Goal: Task Accomplishment & Management: Manage account settings

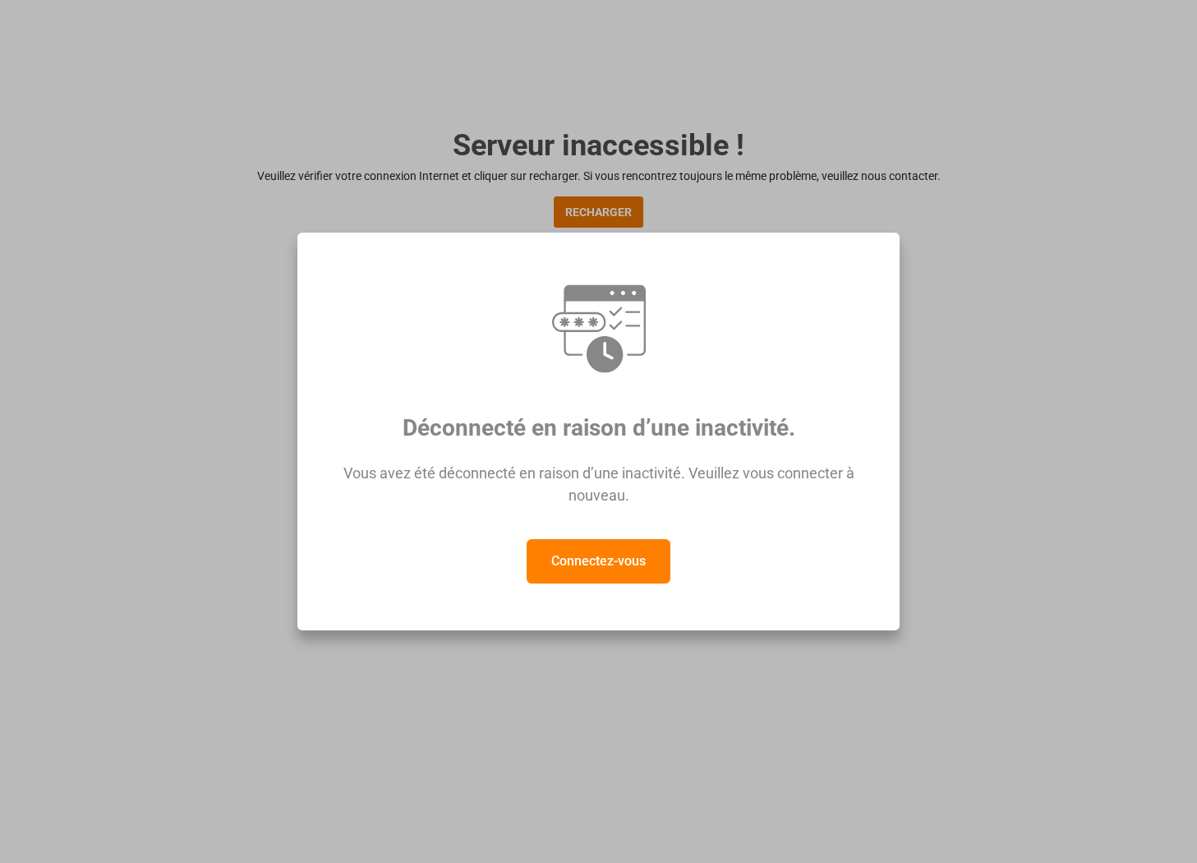
click at [598, 574] on button "Connectez-vous" at bounding box center [599, 561] width 144 height 44
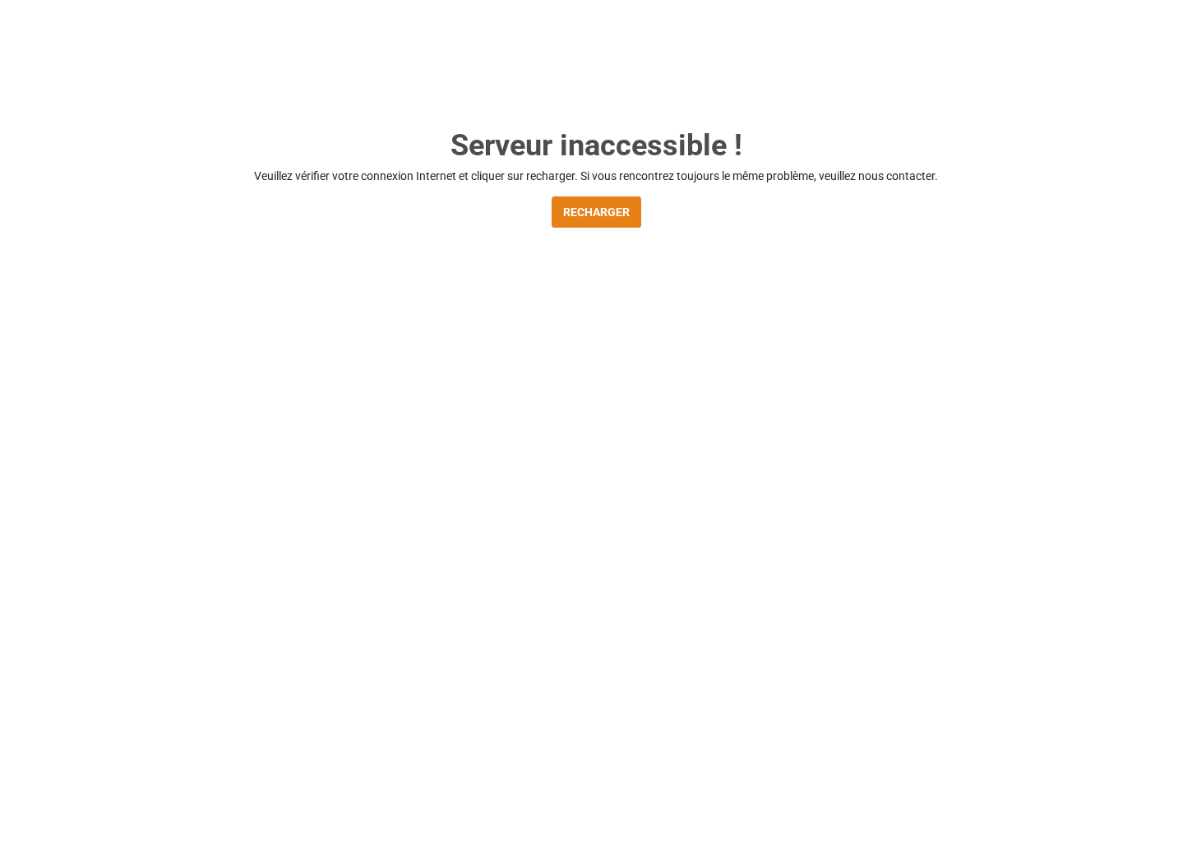
click at [607, 199] on button "RECHARGER" at bounding box center [596, 211] width 90 height 31
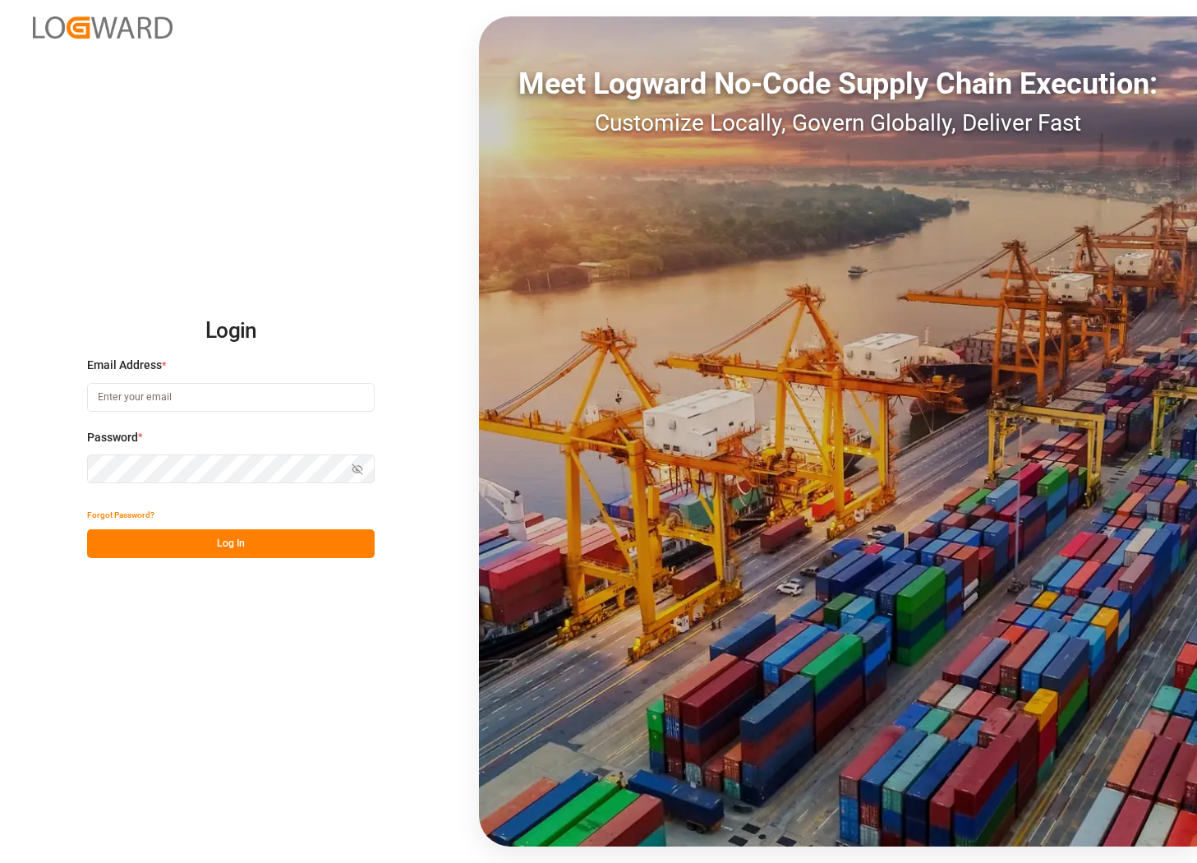
type input "[PERSON_NAME][EMAIL_ADDRESS][PERSON_NAME][DOMAIN_NAME]"
click at [242, 536] on button "Log In" at bounding box center [231, 543] width 288 height 29
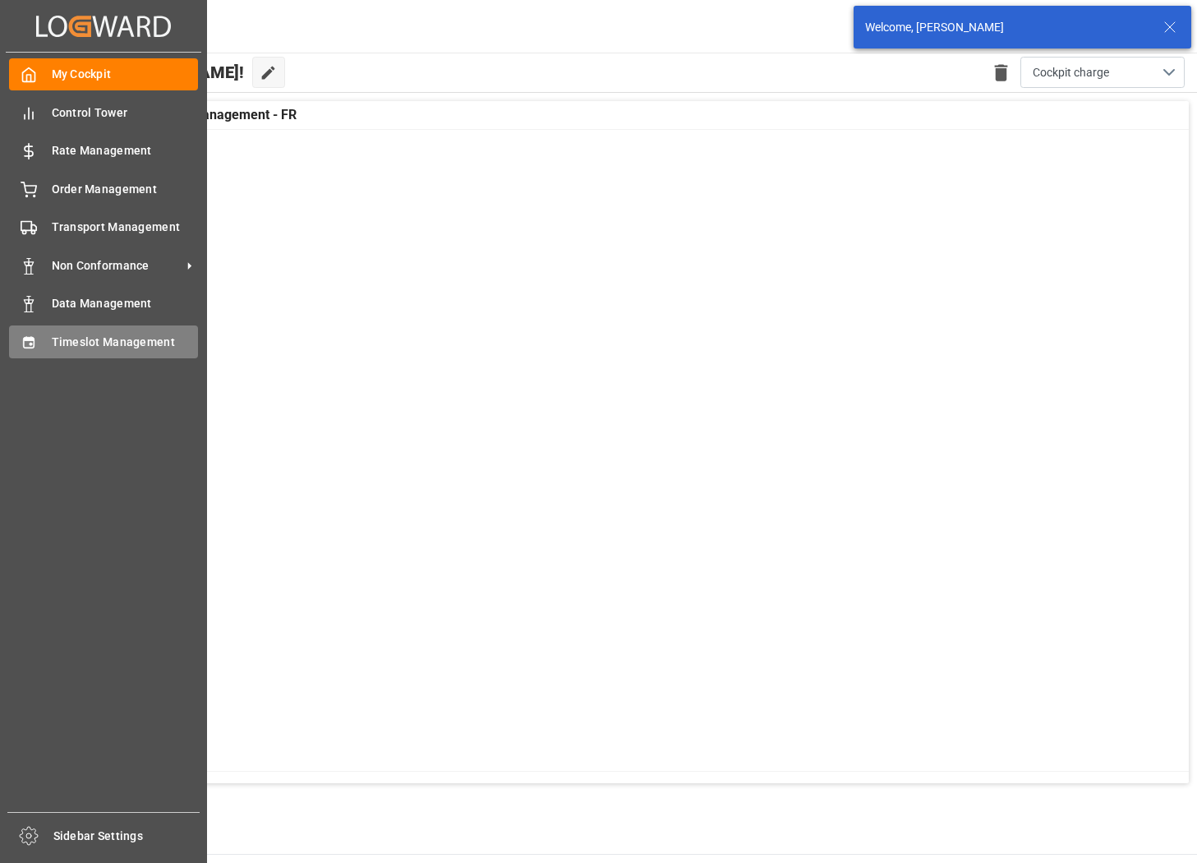
click at [45, 328] on div "Timeslot Management Timeslot Management" at bounding box center [103, 341] width 189 height 32
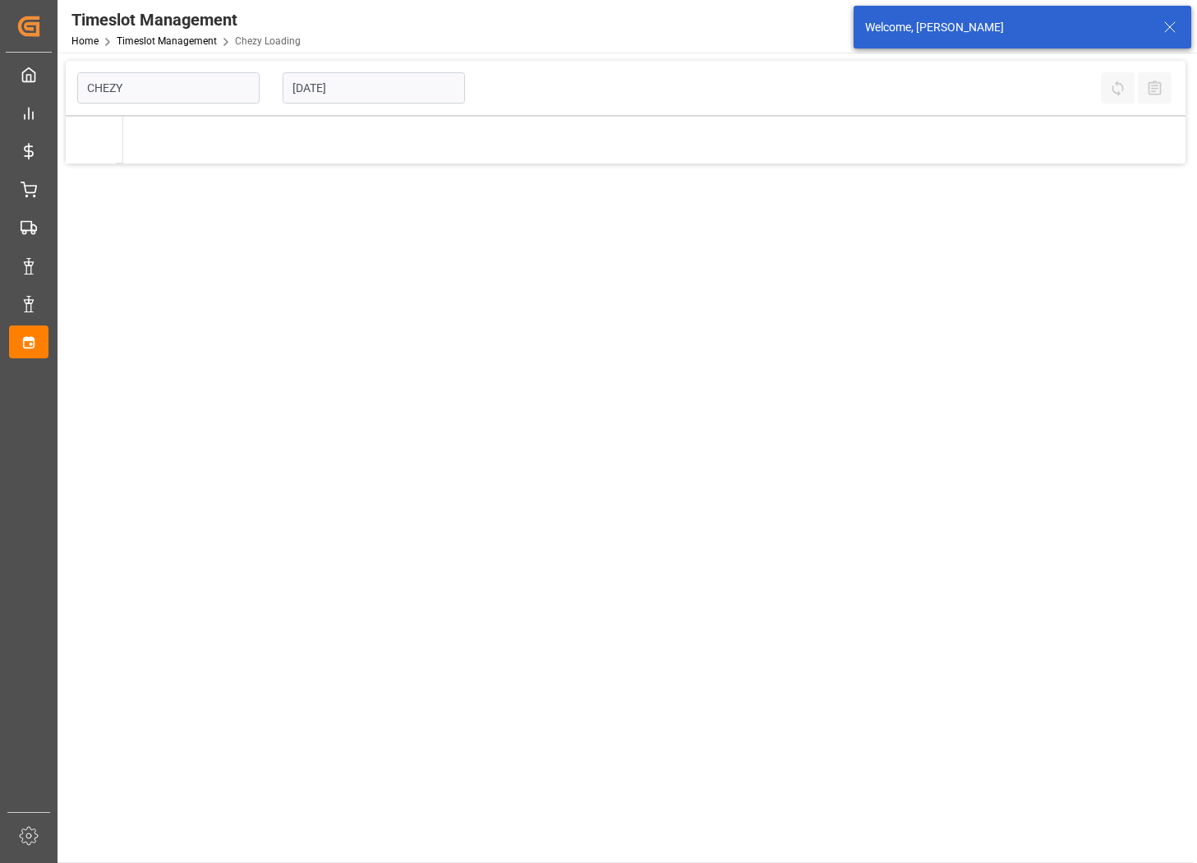
type input "Chezy Loading"
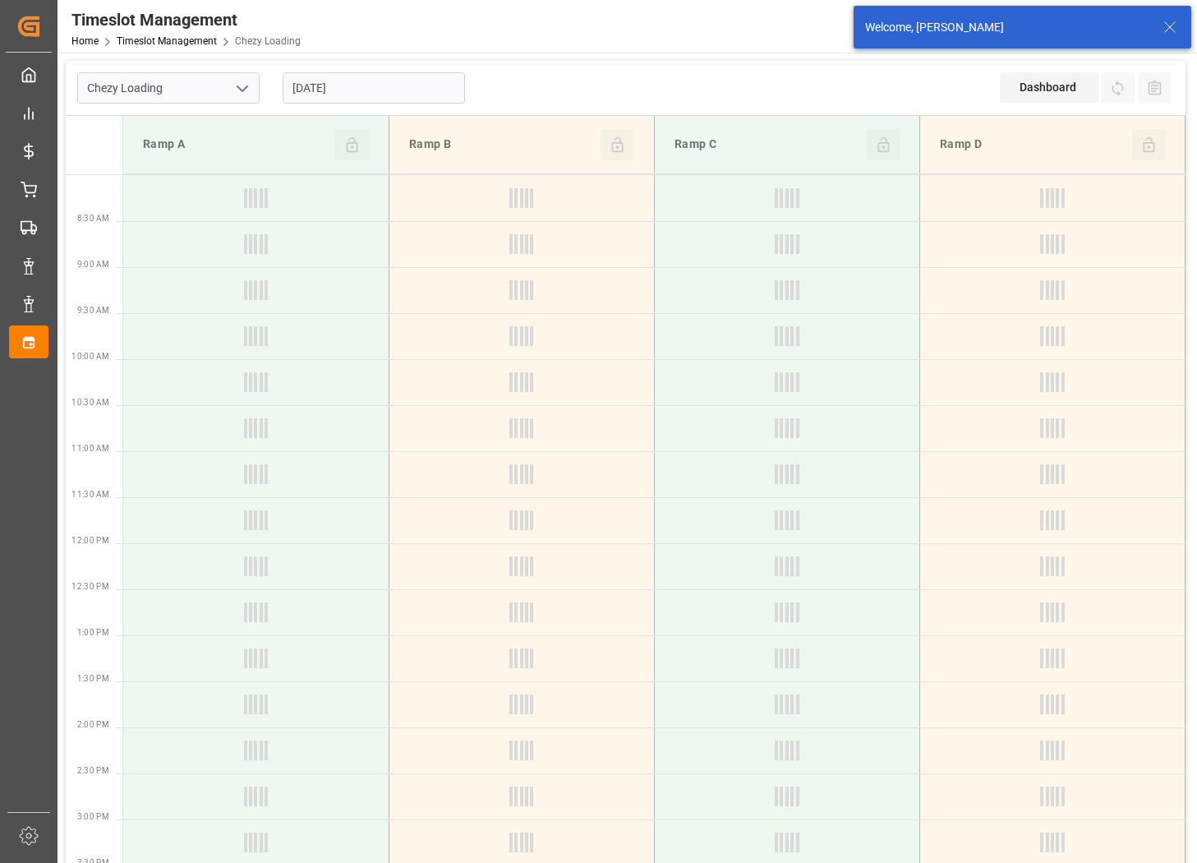
click at [376, 85] on input "[DATE]" at bounding box center [374, 87] width 182 height 31
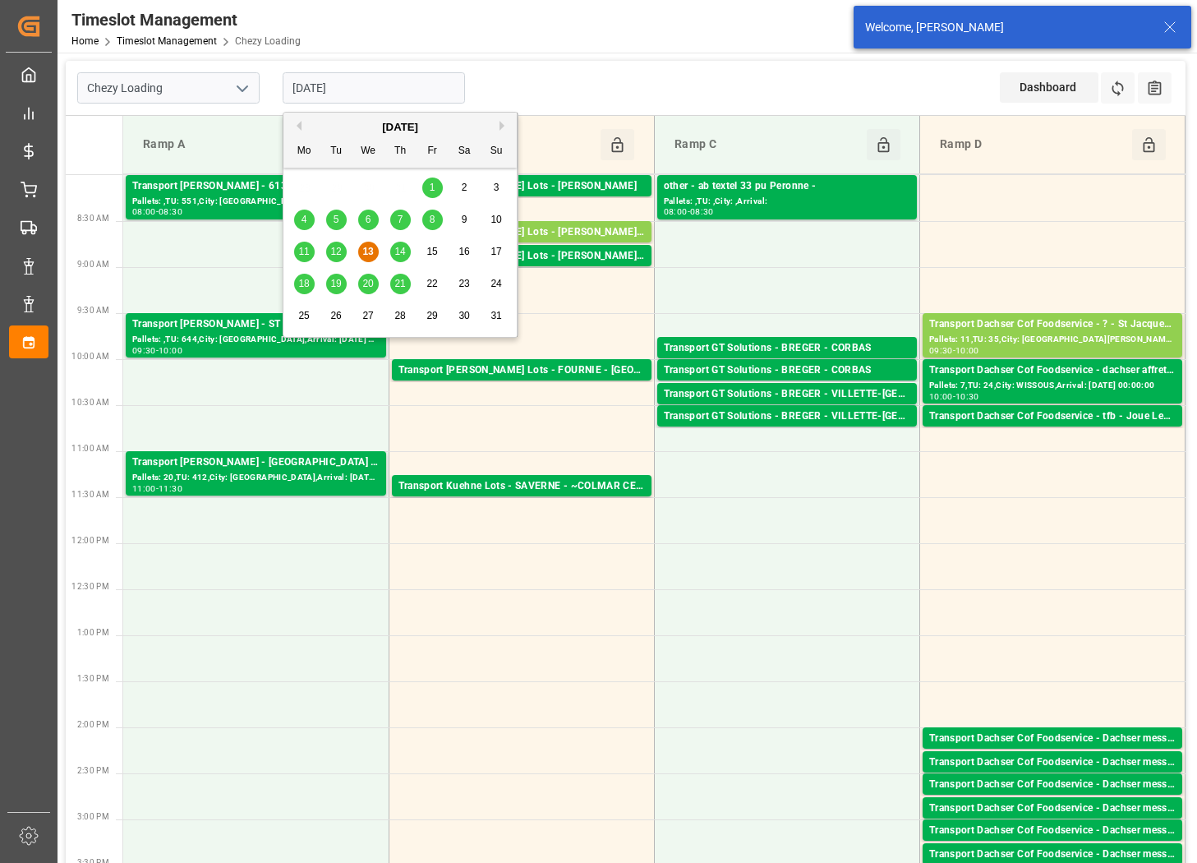
click at [405, 252] on span "14" at bounding box center [399, 252] width 11 height 12
type input "[DATE]"
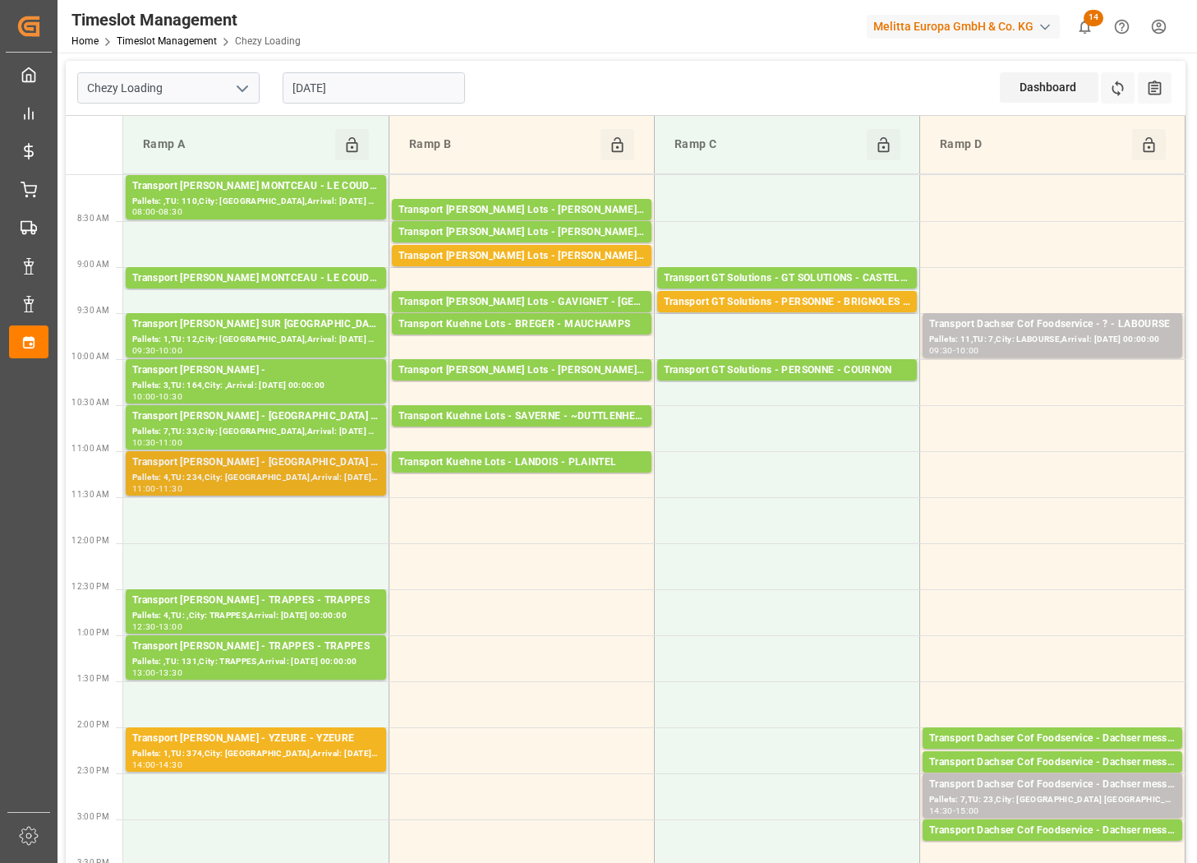
click at [327, 471] on div "Pallets: 4,TU: 234,City: [GEOGRAPHIC_DATA],Arrival: [DATE] 00:00:00" at bounding box center [255, 478] width 247 height 14
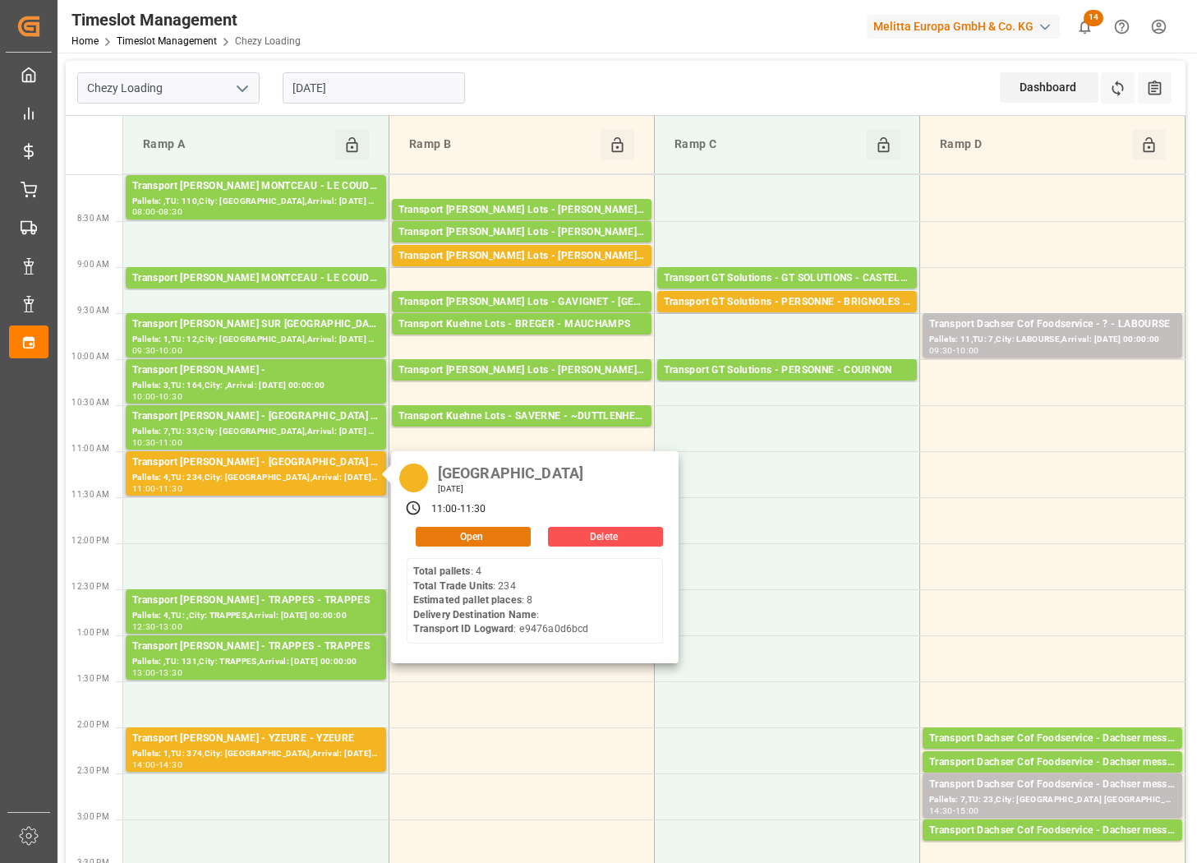
click at [506, 533] on button "Open" at bounding box center [473, 537] width 115 height 20
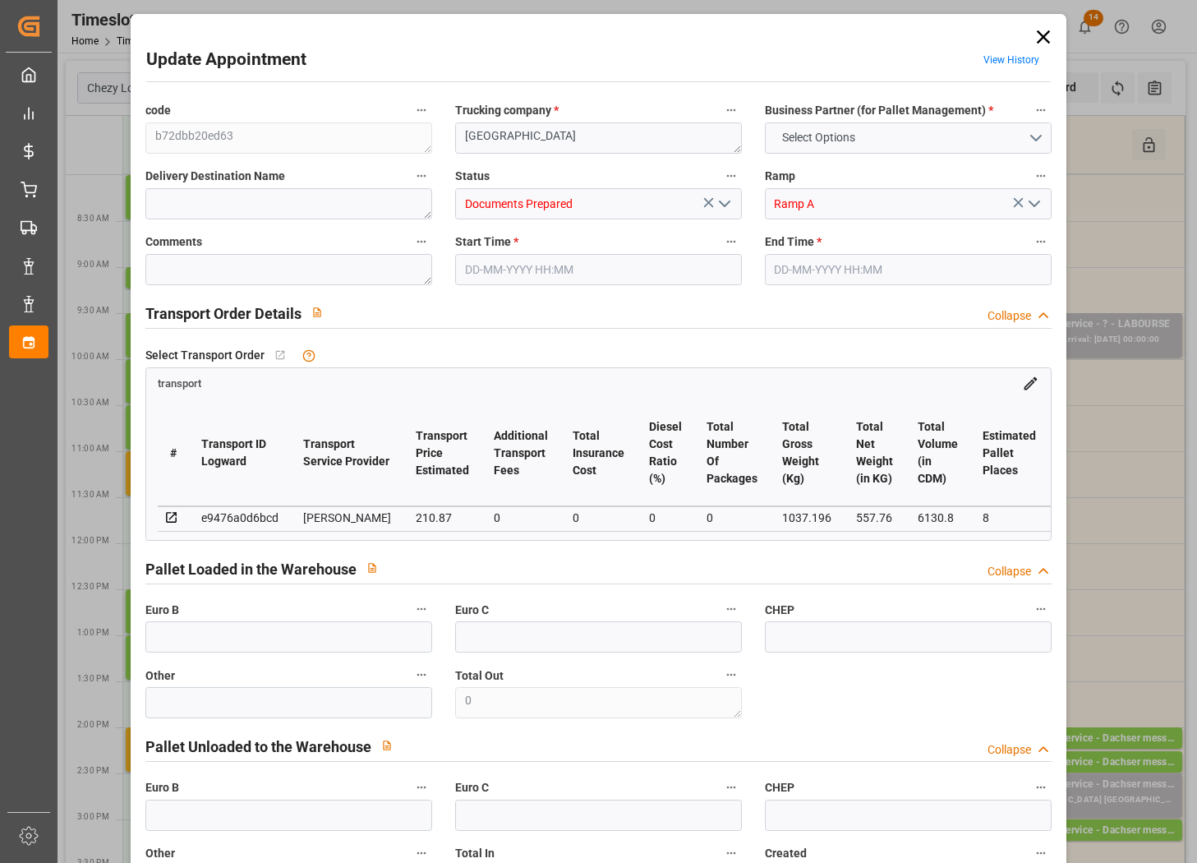
type input "8"
type input "210.87"
type input "0"
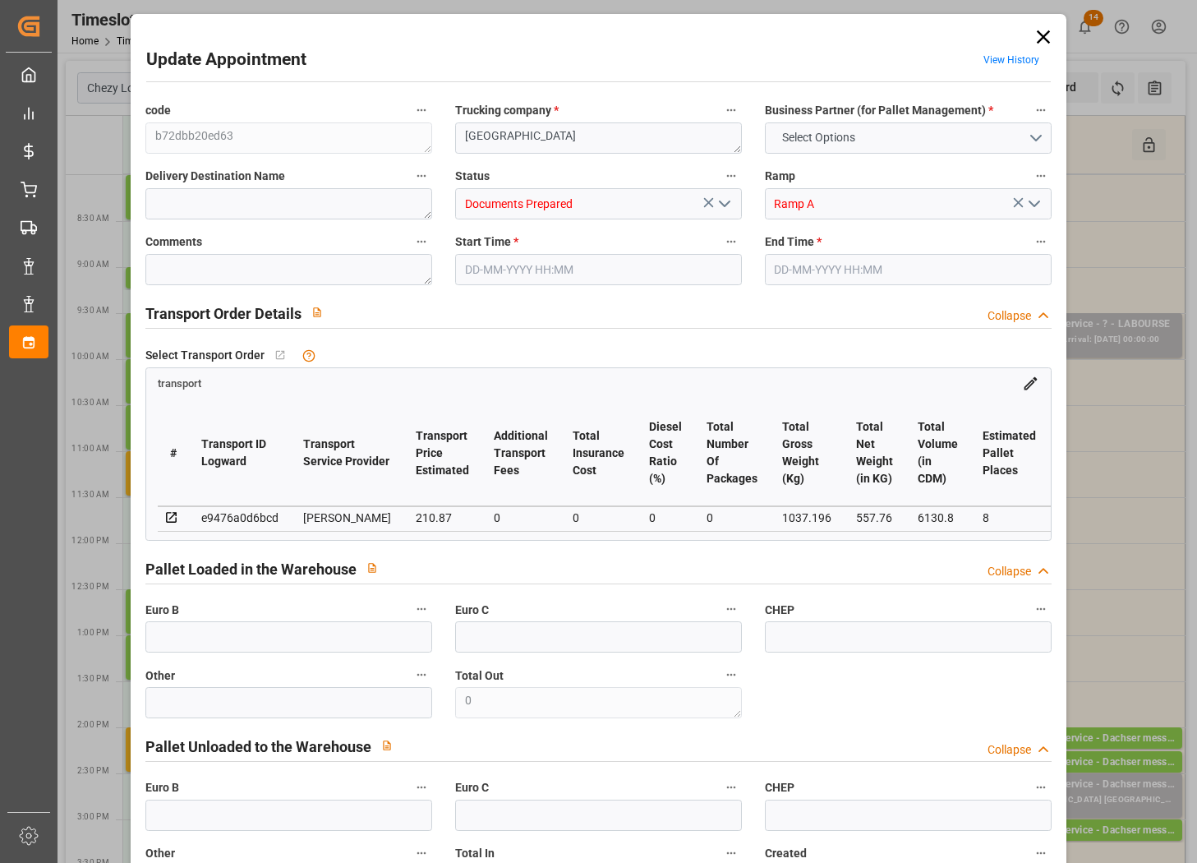
type input "202.3298"
type input "-8.5402"
type input "0"
type input "557.76"
type input "1244.42"
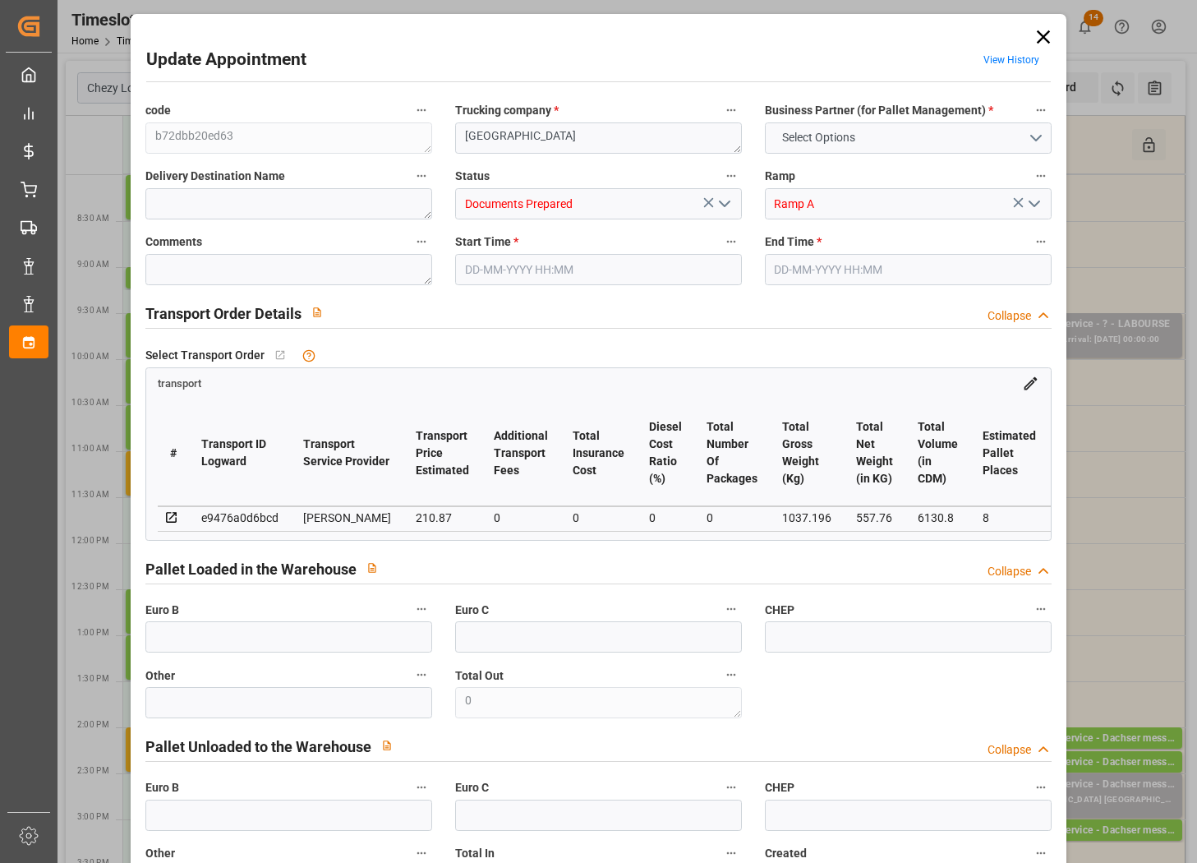
type input "6130.8"
type input "80"
type input "4"
type input "234"
type input "8"
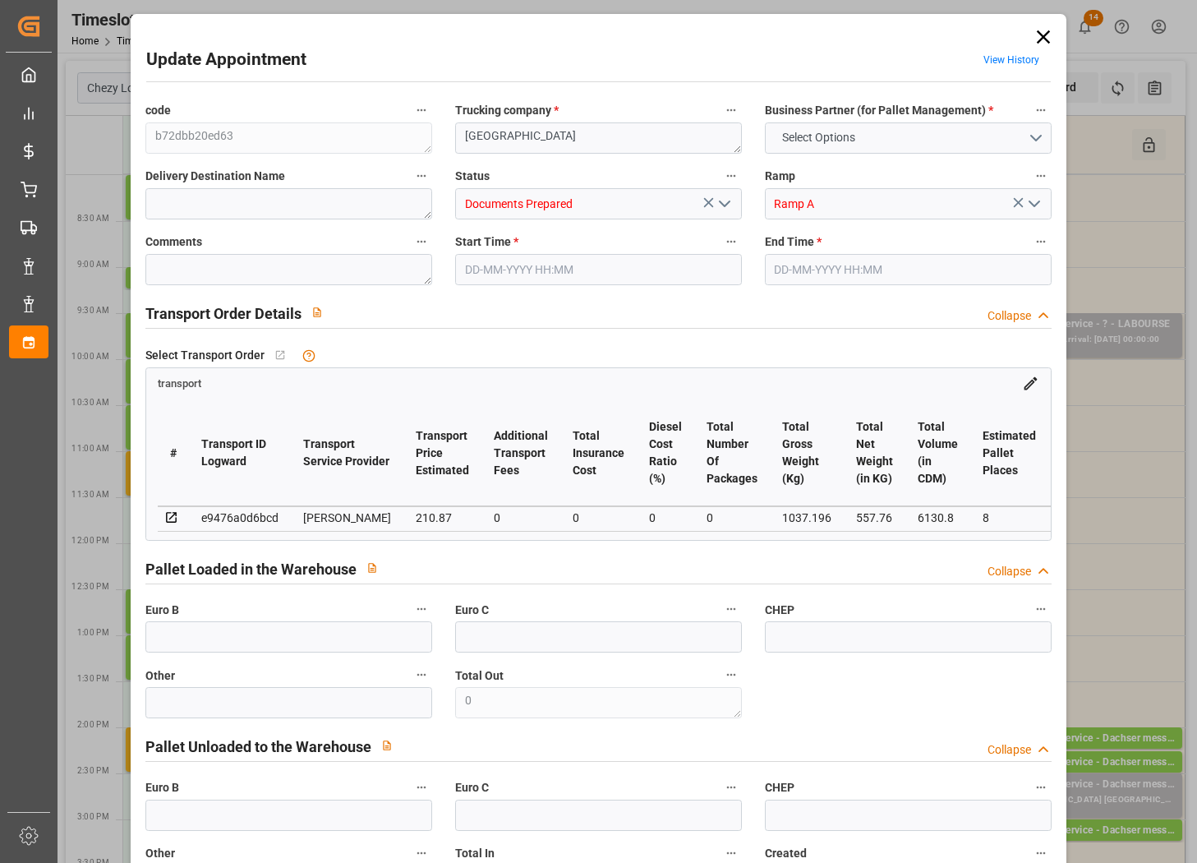
type input "101"
type input "1037.196"
type input "0"
type input "4710.8598"
type input "0"
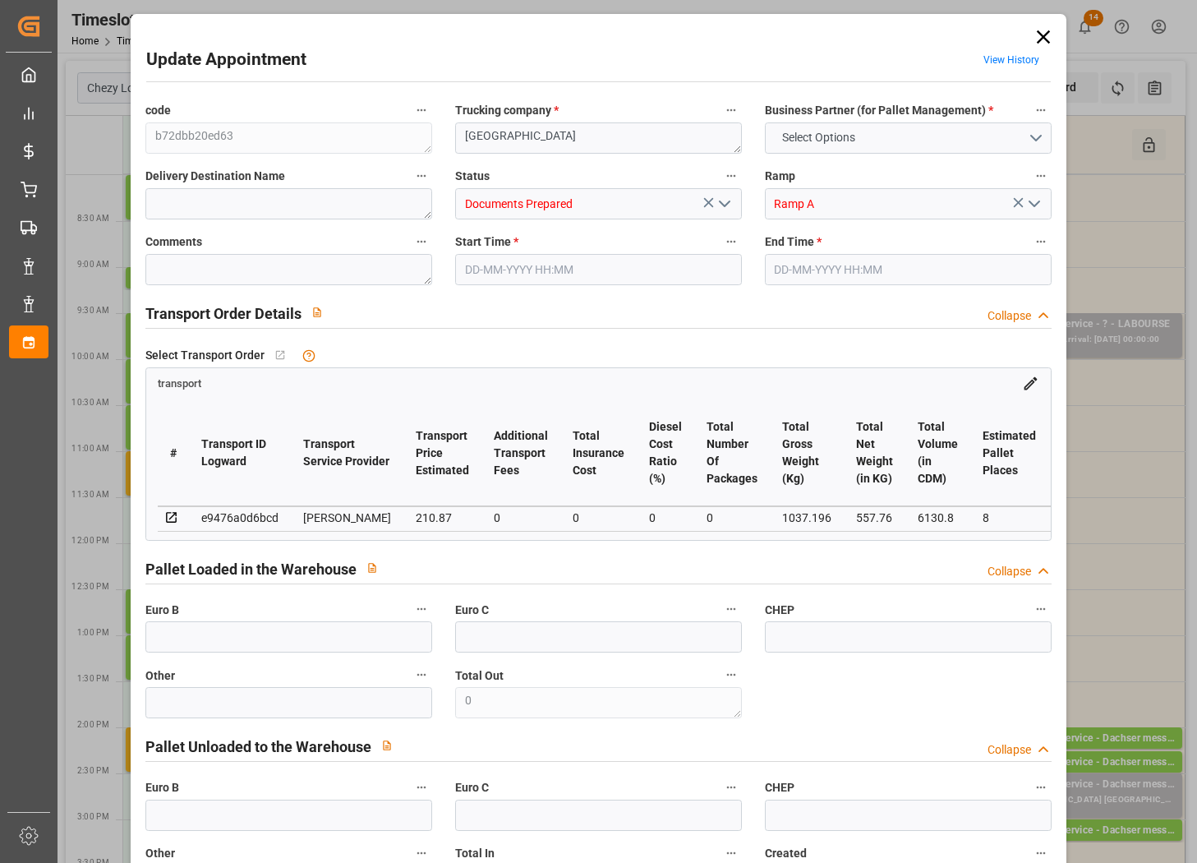
type input "0"
type input "21"
type input "35"
type input "[DATE] 11:00"
type input "[DATE] 11:30"
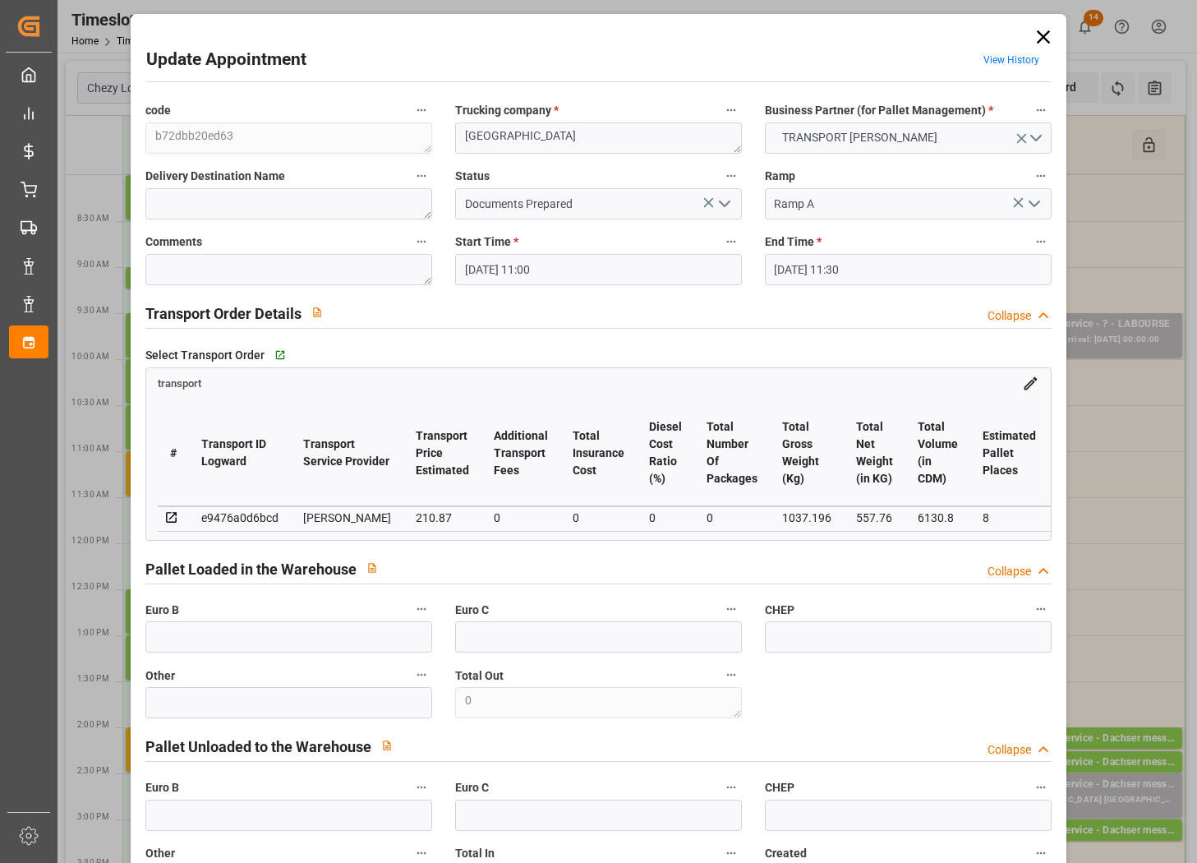
type input "[DATE] 15:30"
type input "[DATE] 12:16"
type input "[DATE]"
click at [724, 210] on icon "open menu" at bounding box center [725, 204] width 20 height 20
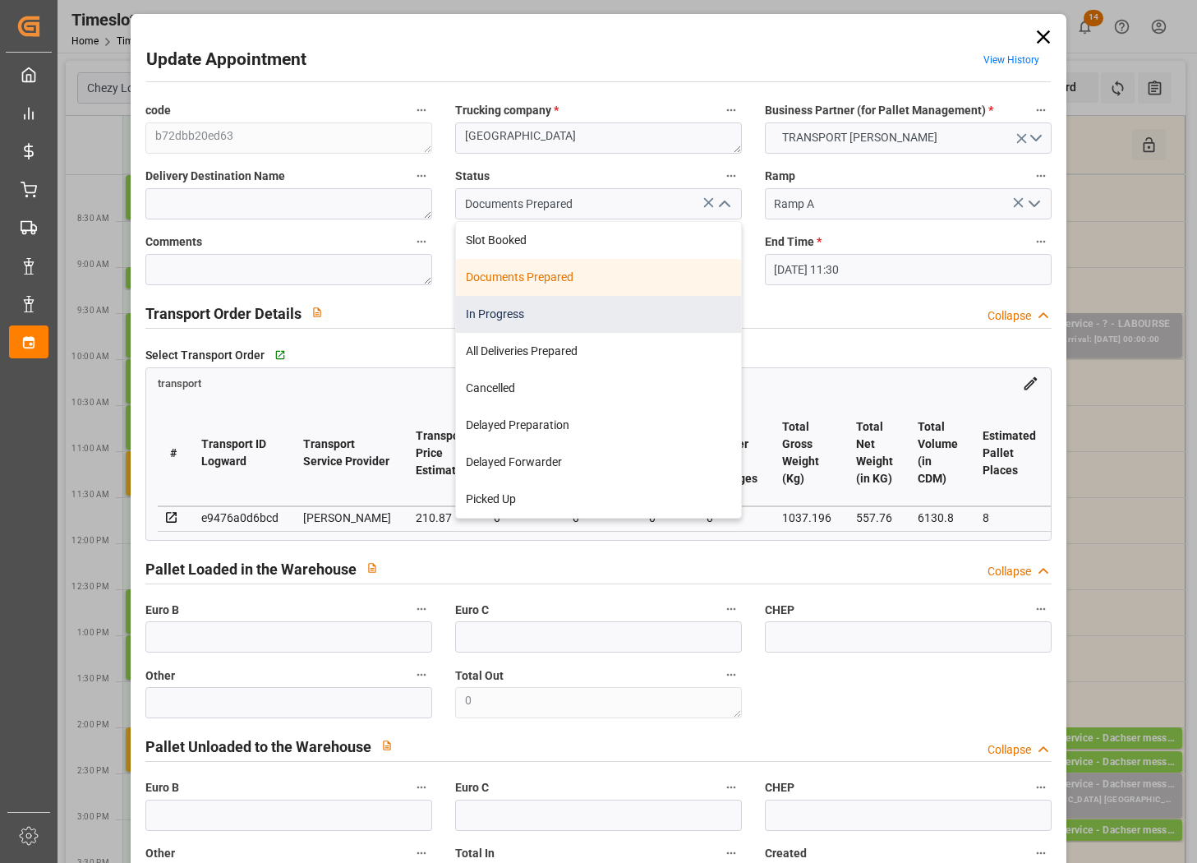
click at [663, 308] on div "In Progress" at bounding box center [598, 314] width 285 height 37
type input "In Progress"
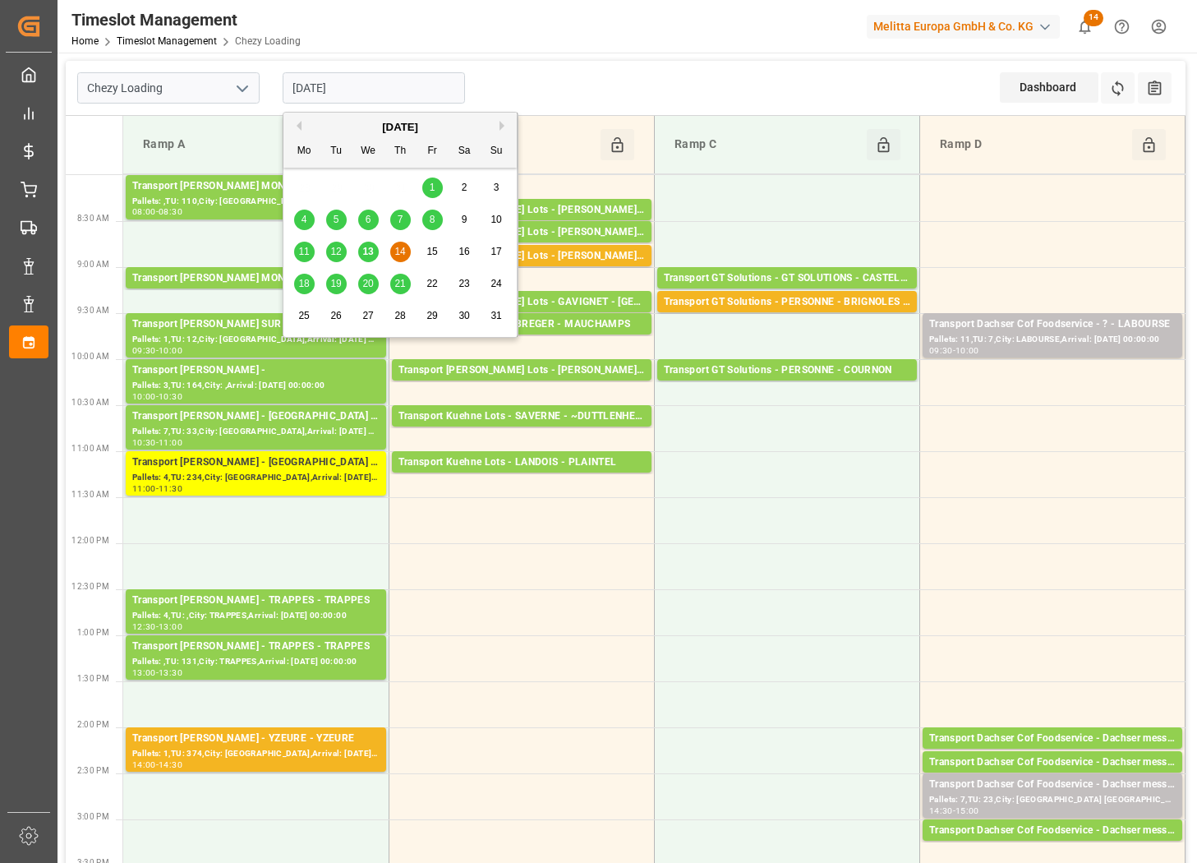
click at [385, 94] on input "[DATE]" at bounding box center [374, 87] width 182 height 31
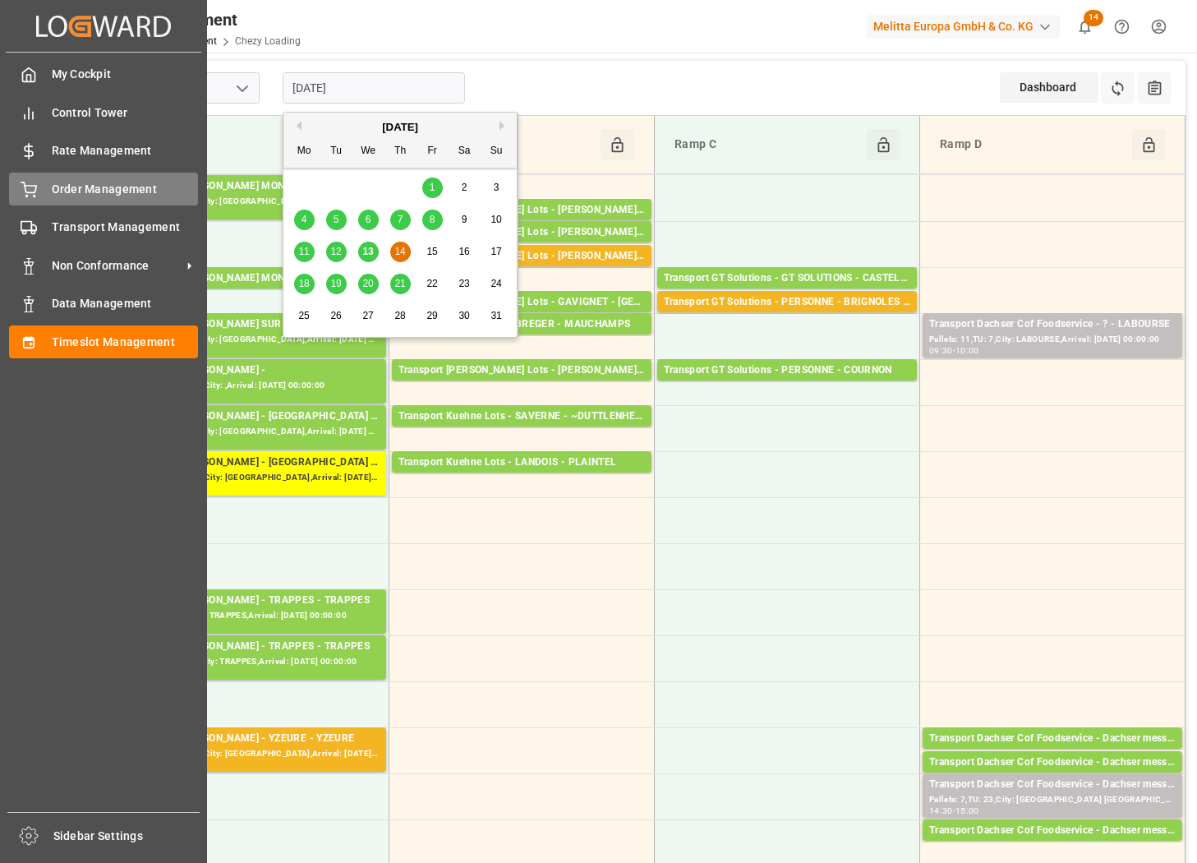
click at [44, 191] on div "Order Management Order Management" at bounding box center [103, 189] width 189 height 32
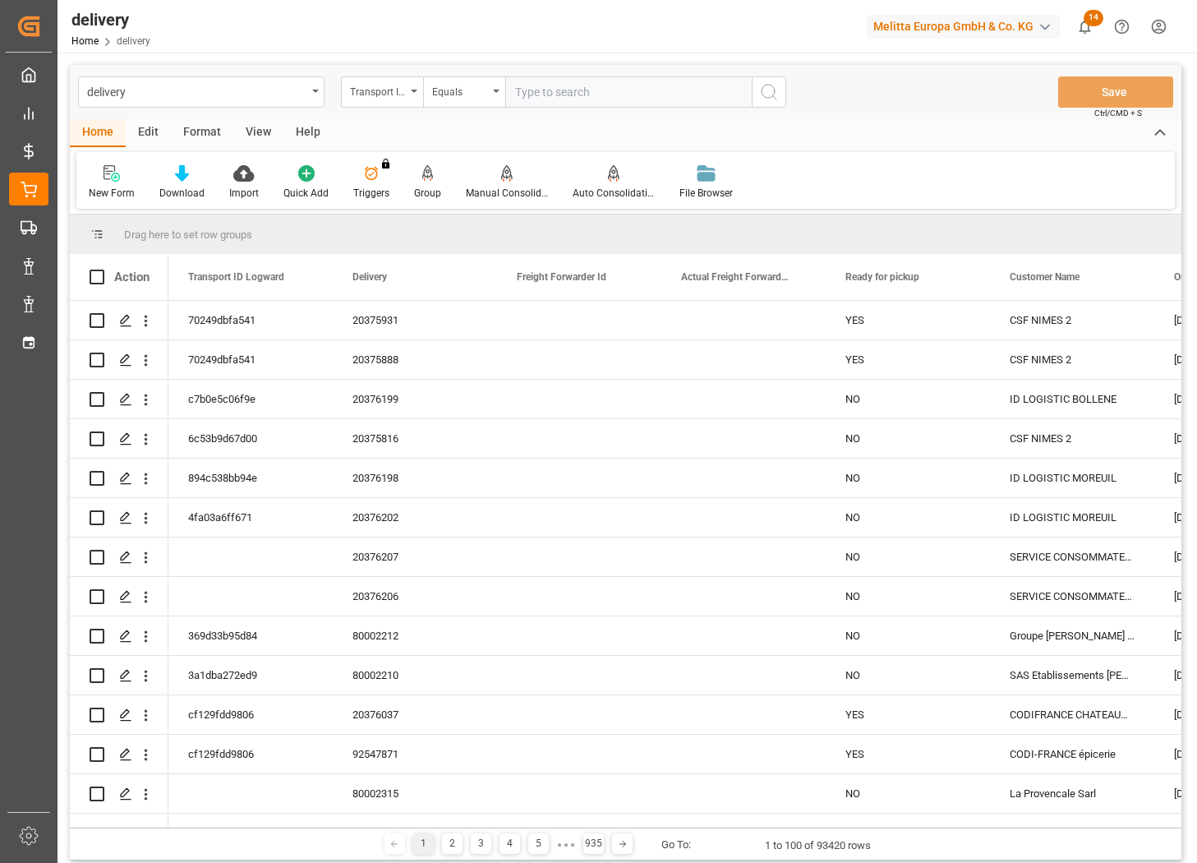
click at [416, 95] on div "Transport ID Logward" at bounding box center [382, 91] width 82 height 31
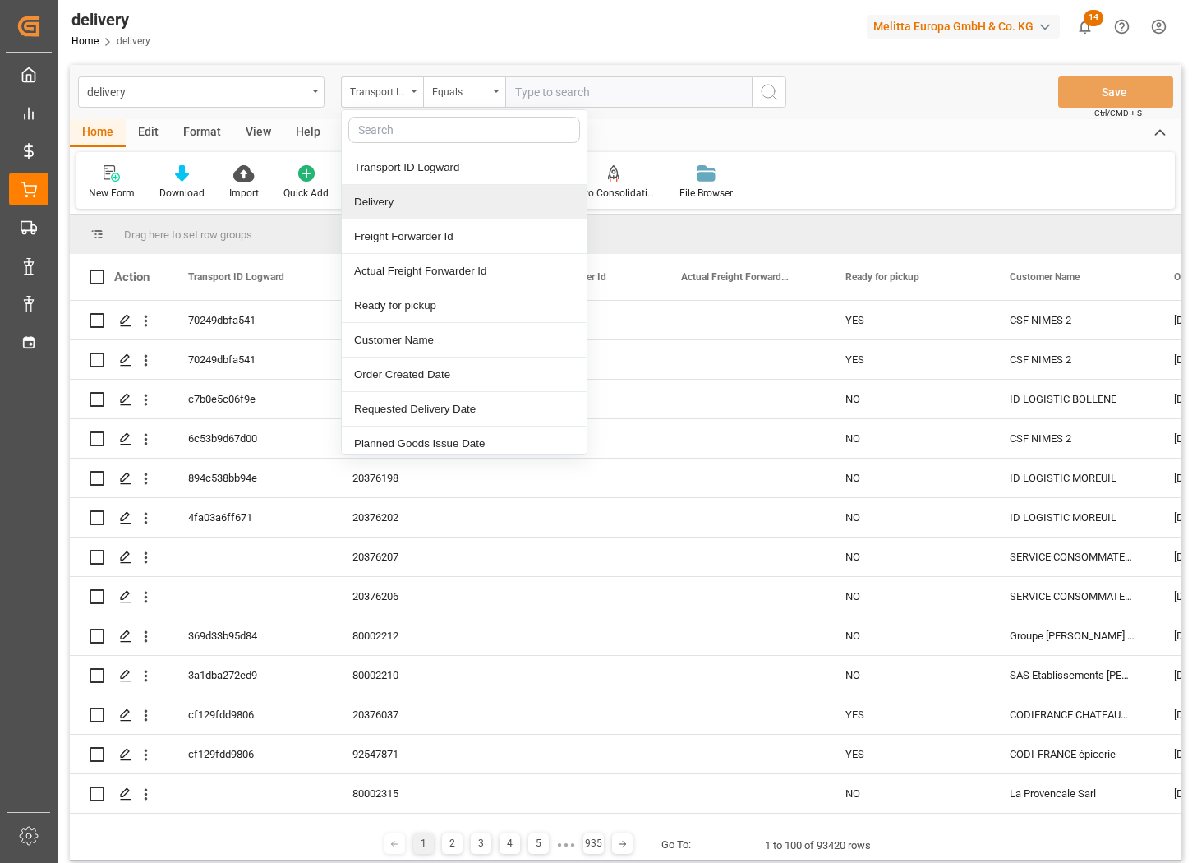
click at [367, 203] on div "Delivery" at bounding box center [464, 202] width 245 height 35
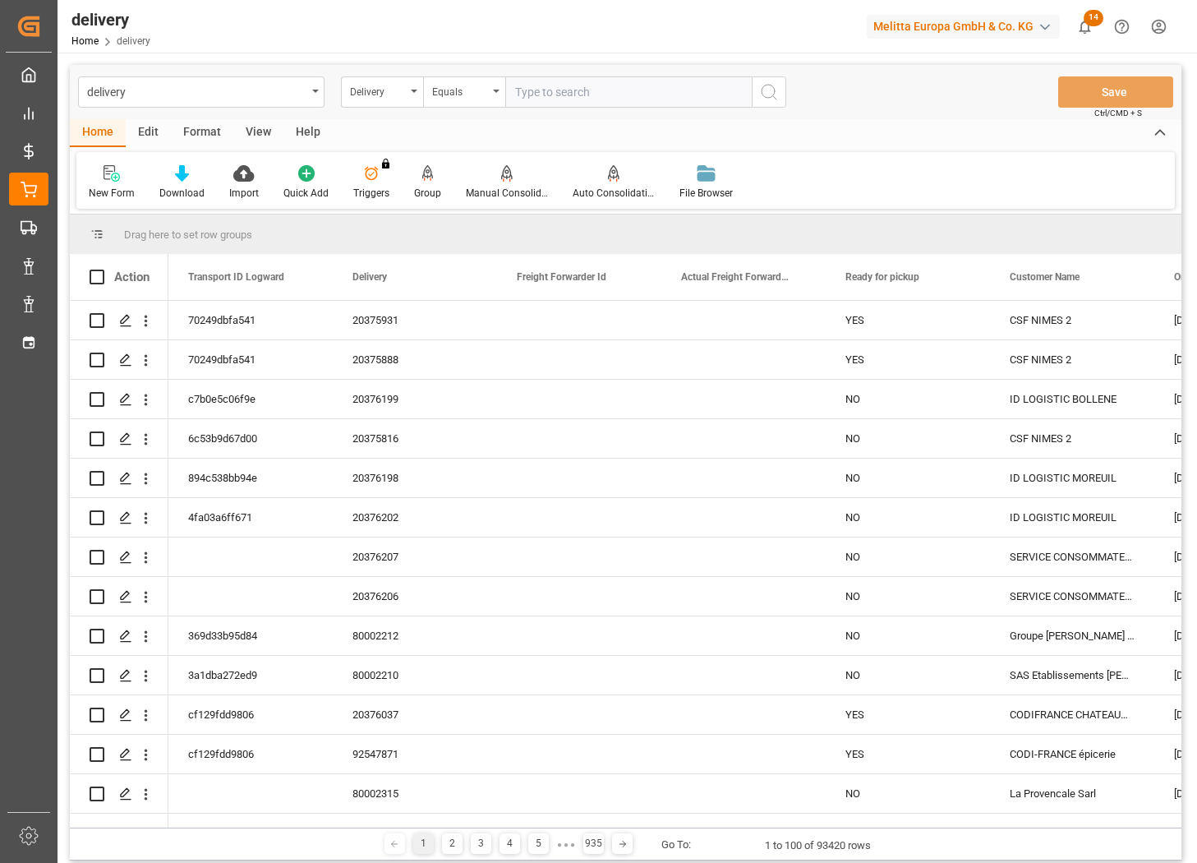
click at [546, 91] on input "text" at bounding box center [628, 91] width 247 height 31
type input "80002301"
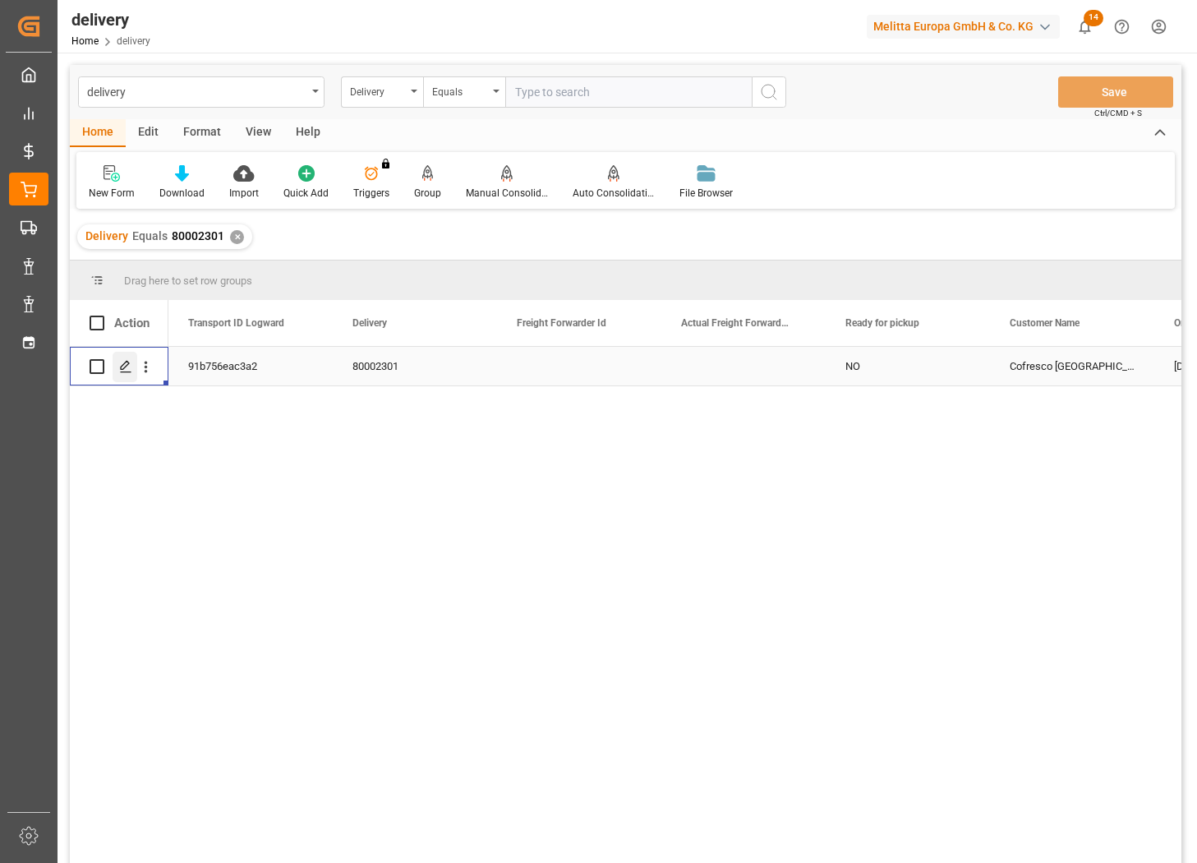
click at [128, 367] on icon "Press SPACE to select this row." at bounding box center [125, 366] width 13 height 13
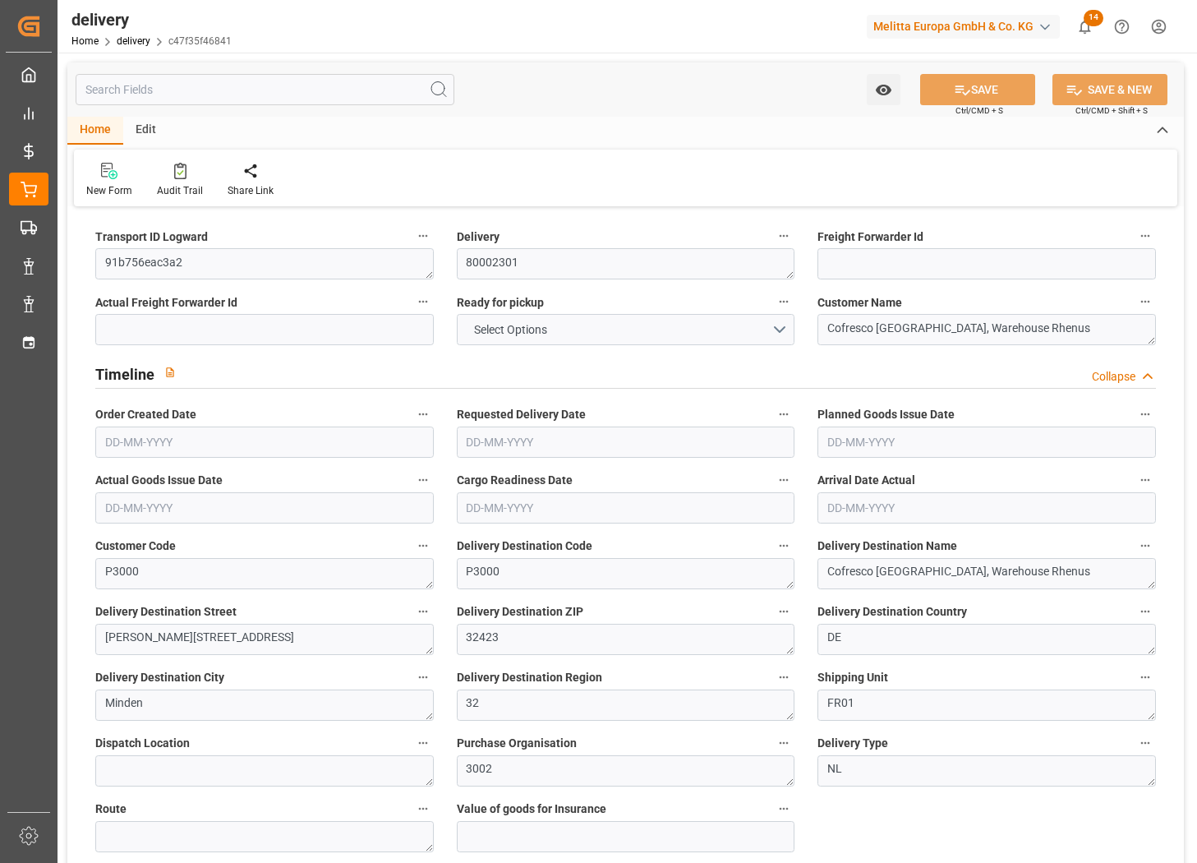
type input "106.05"
type input "151"
type input "666.138"
type input "0"
type input "1"
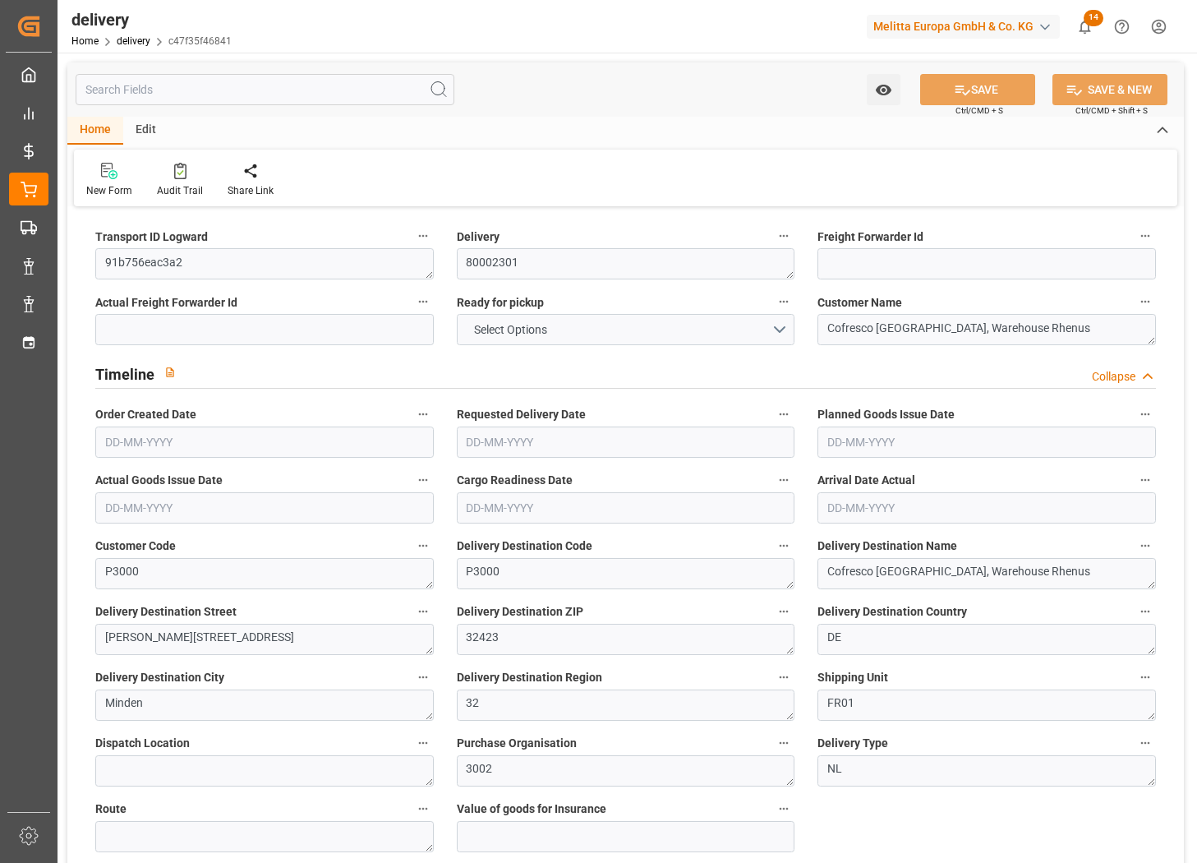
type input "1"
type input "0"
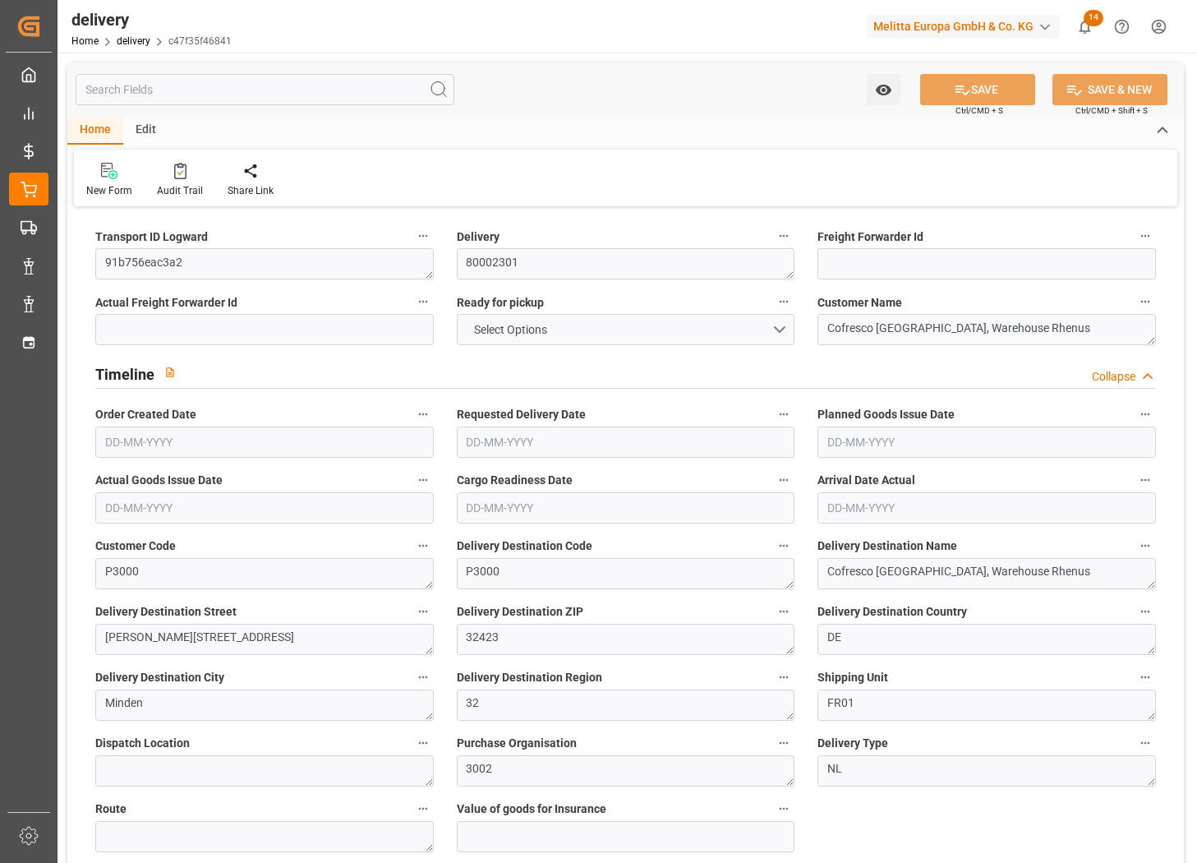
type input "0"
type input "1.5"
type input "0"
type input "1"
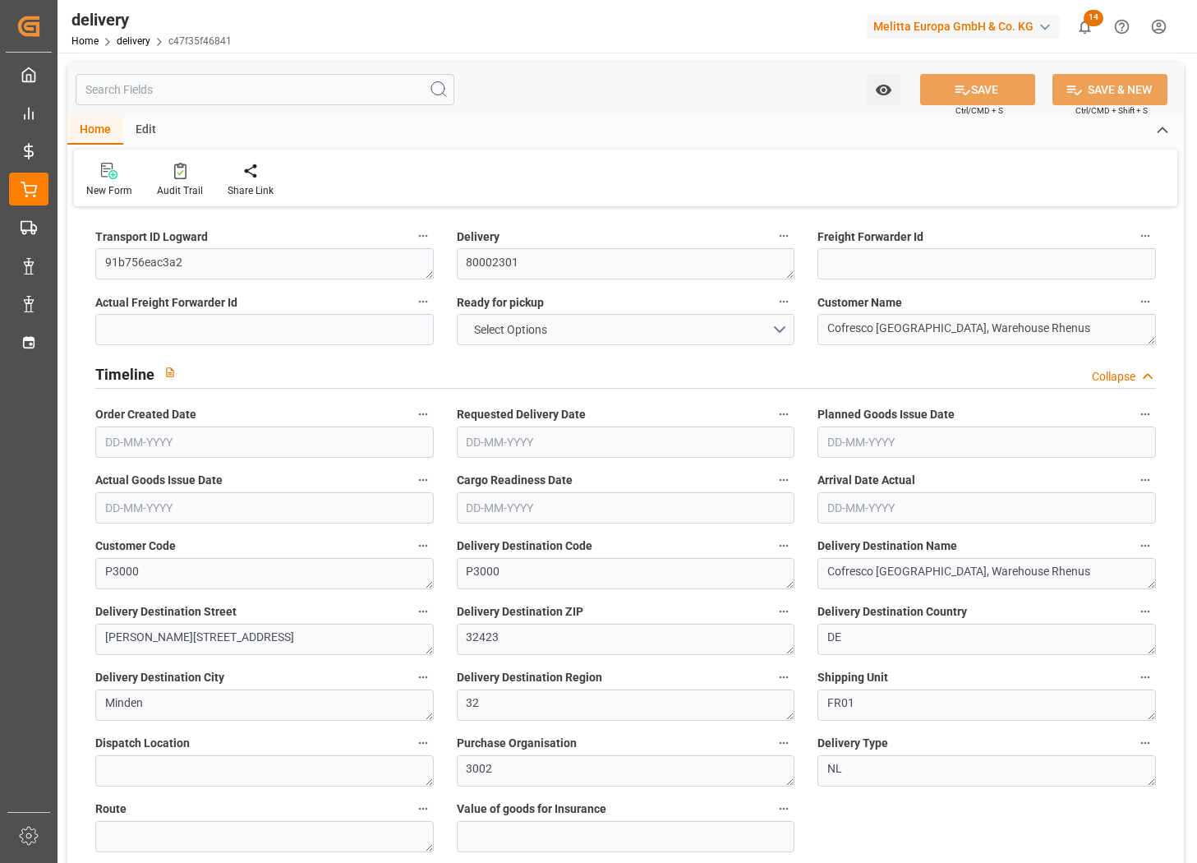
type input "0"
type input "126.252"
type input "101"
type input "0"
type input "[DATE]"
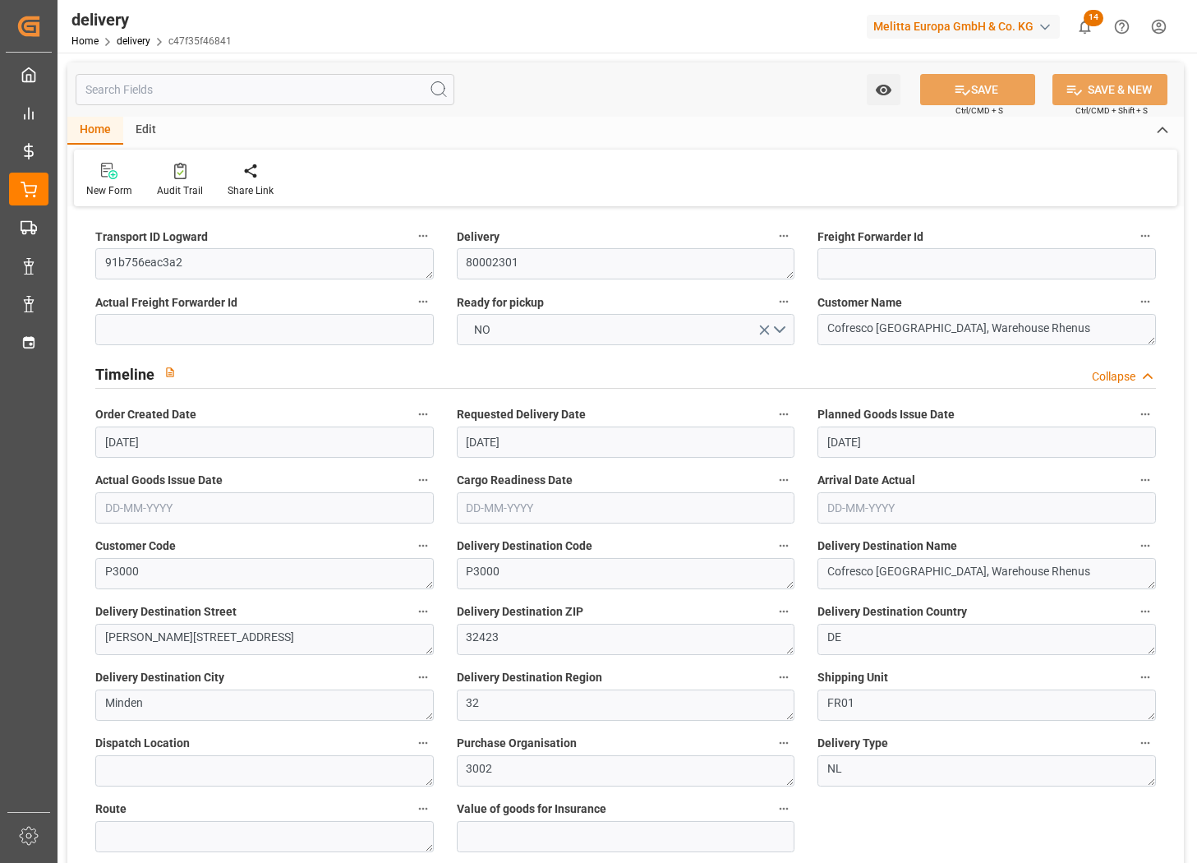
type input "[DATE]"
type input "[DATE] 09:39"
click at [949, 256] on input at bounding box center [987, 263] width 339 height 31
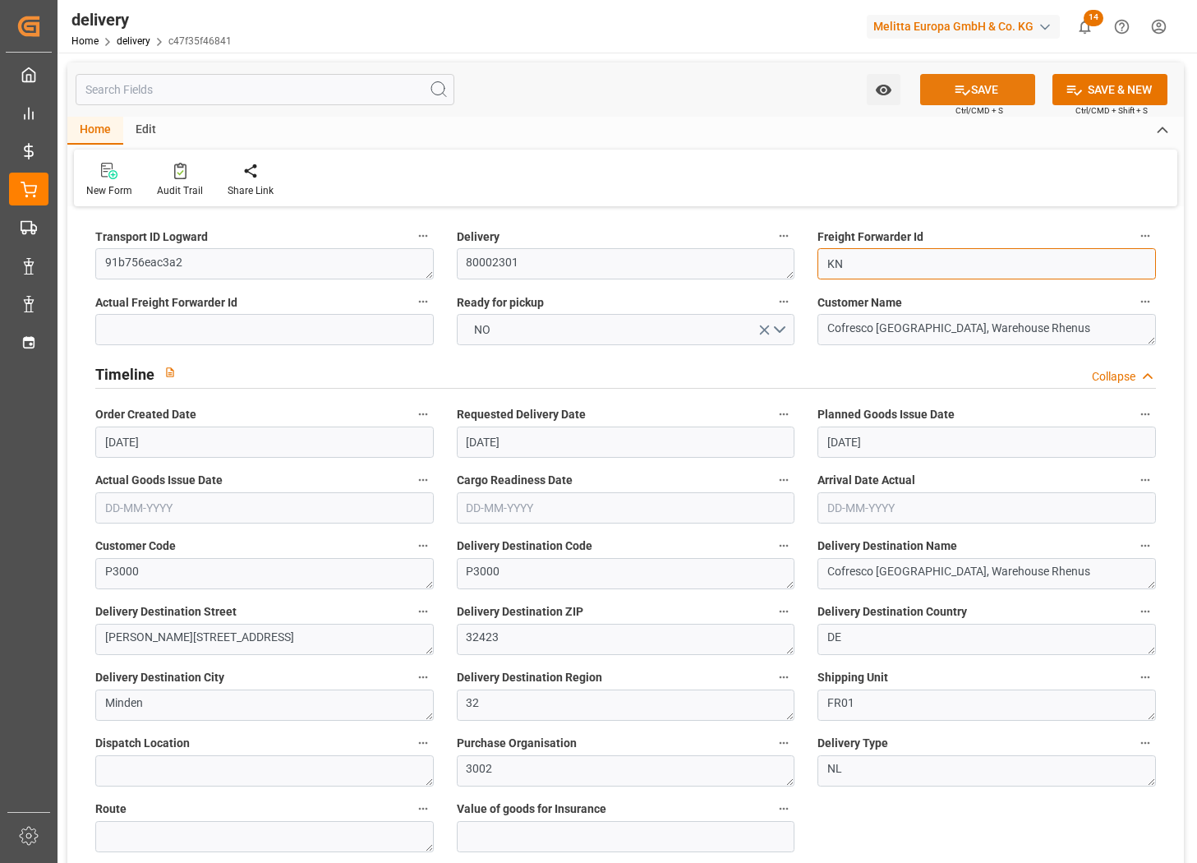
type input "KN"
click at [1015, 85] on button "SAVE" at bounding box center [977, 89] width 115 height 31
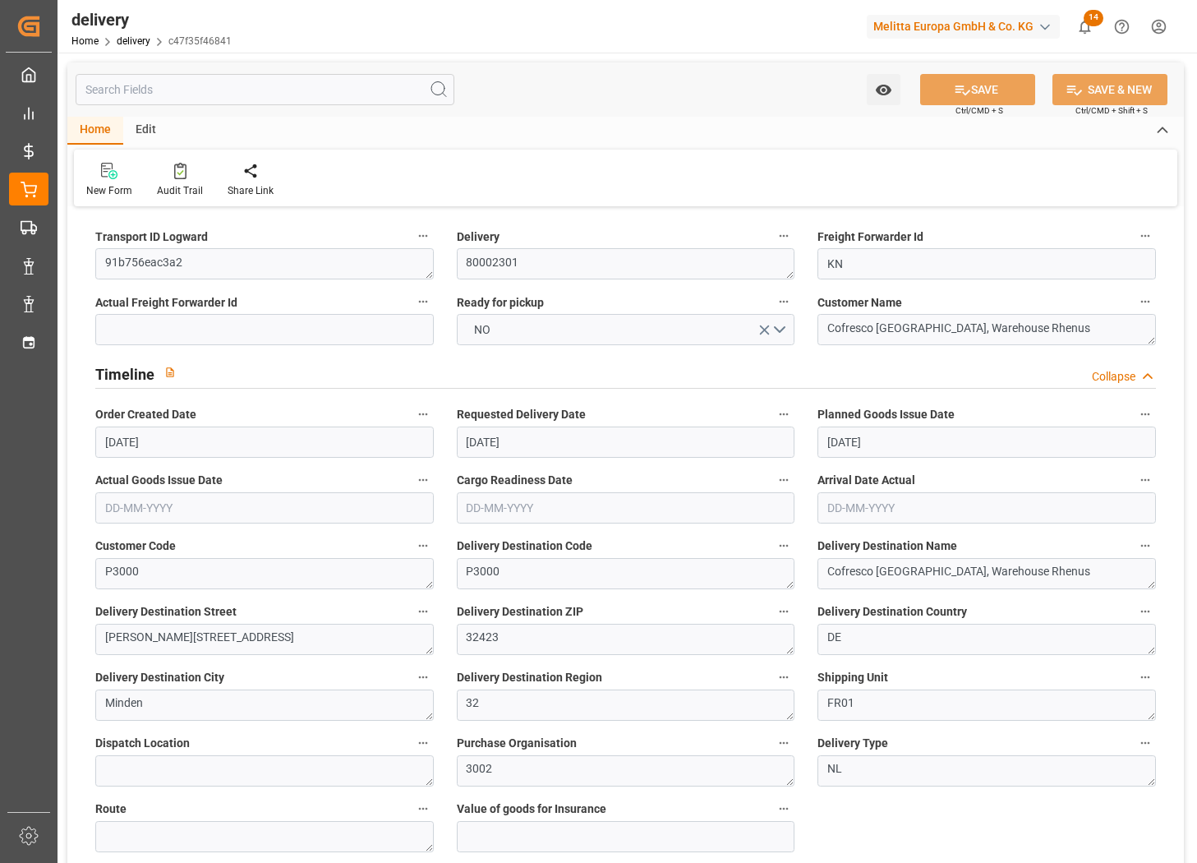
type textarea "KN"
click at [177, 171] on icon at bounding box center [180, 171] width 12 height 16
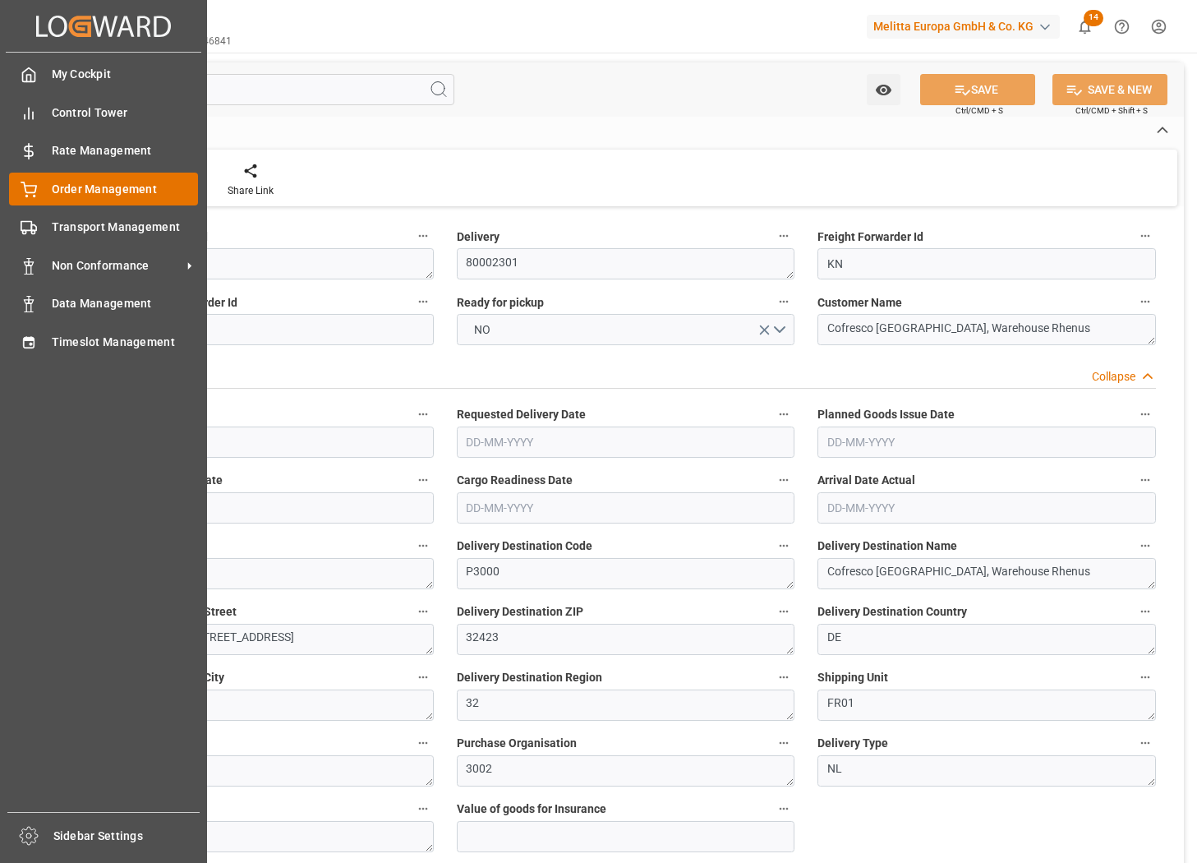
type input "[DATE]"
type input "[DATE] 09:39"
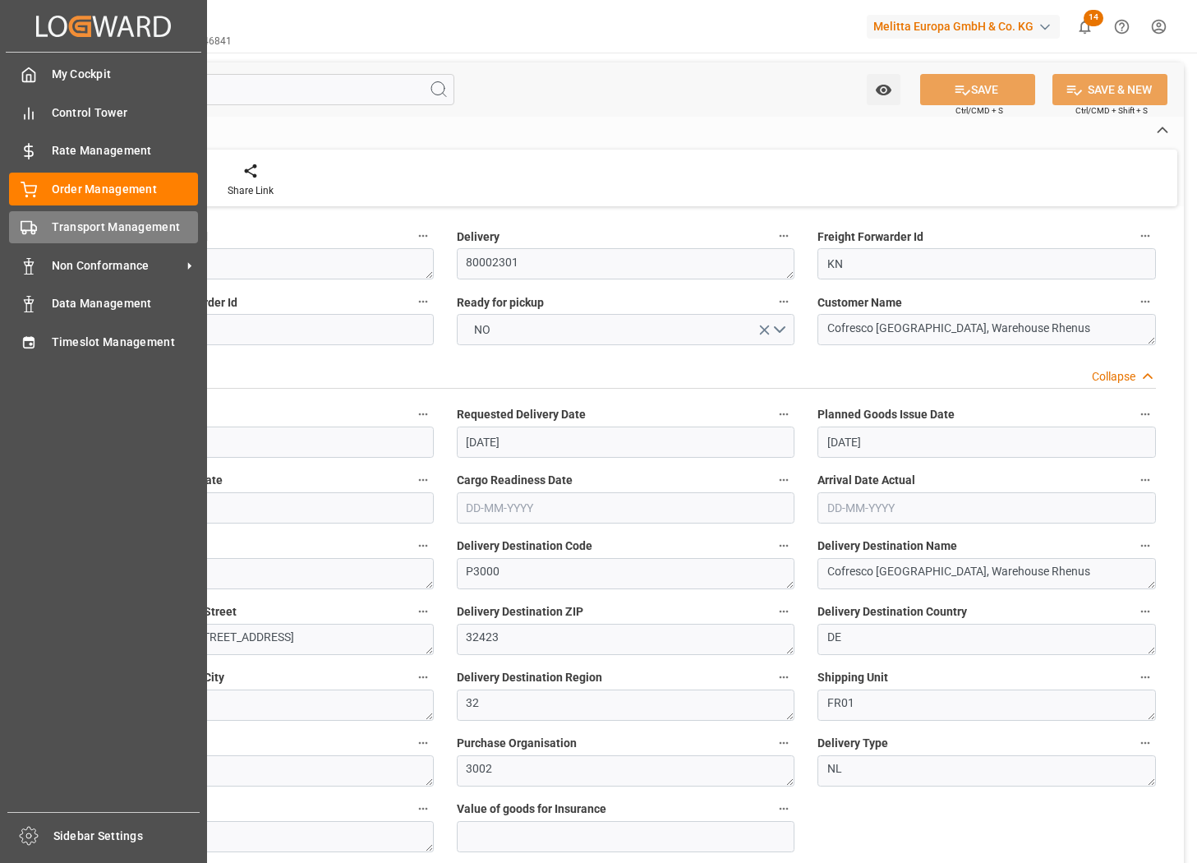
click at [108, 216] on div "Transport Management Transport Management" at bounding box center [103, 227] width 189 height 32
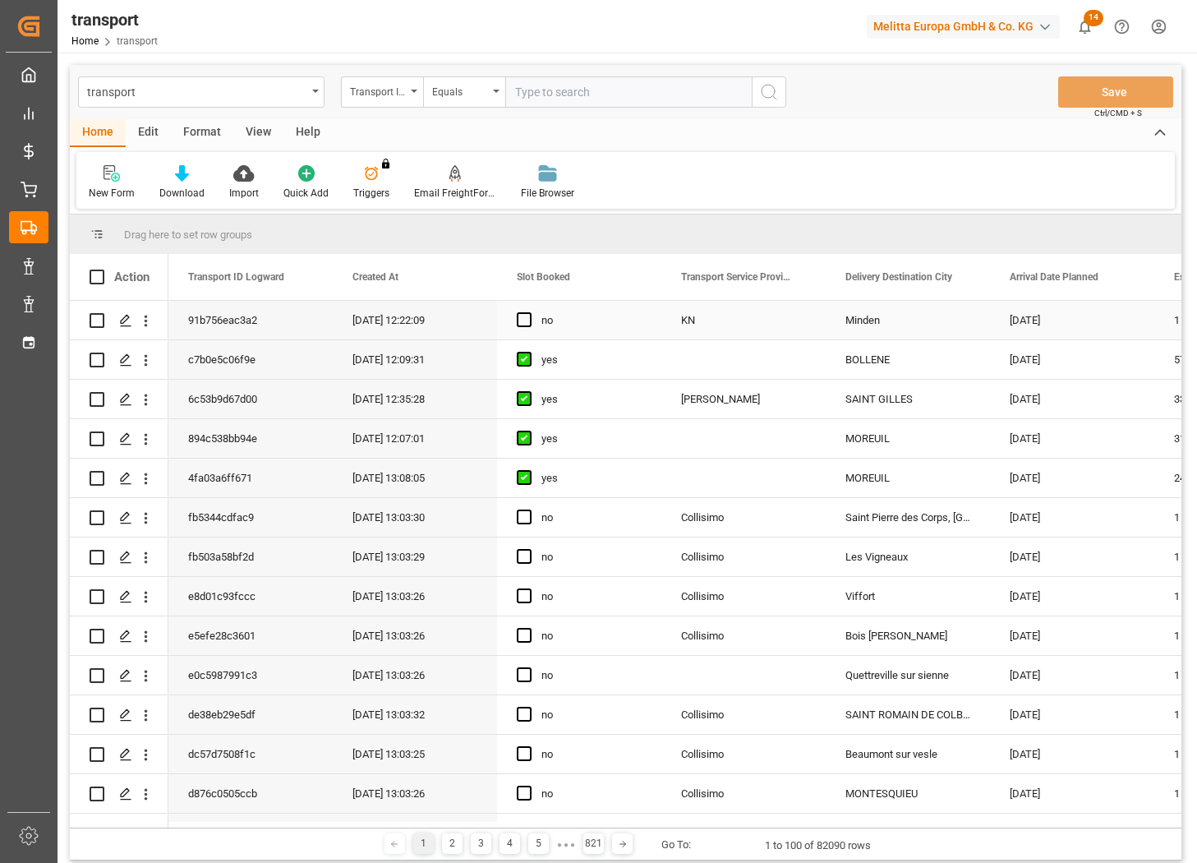
click at [99, 316] on input "Press Space to toggle row selection (unchecked)" at bounding box center [97, 320] width 15 height 15
checkbox input "true"
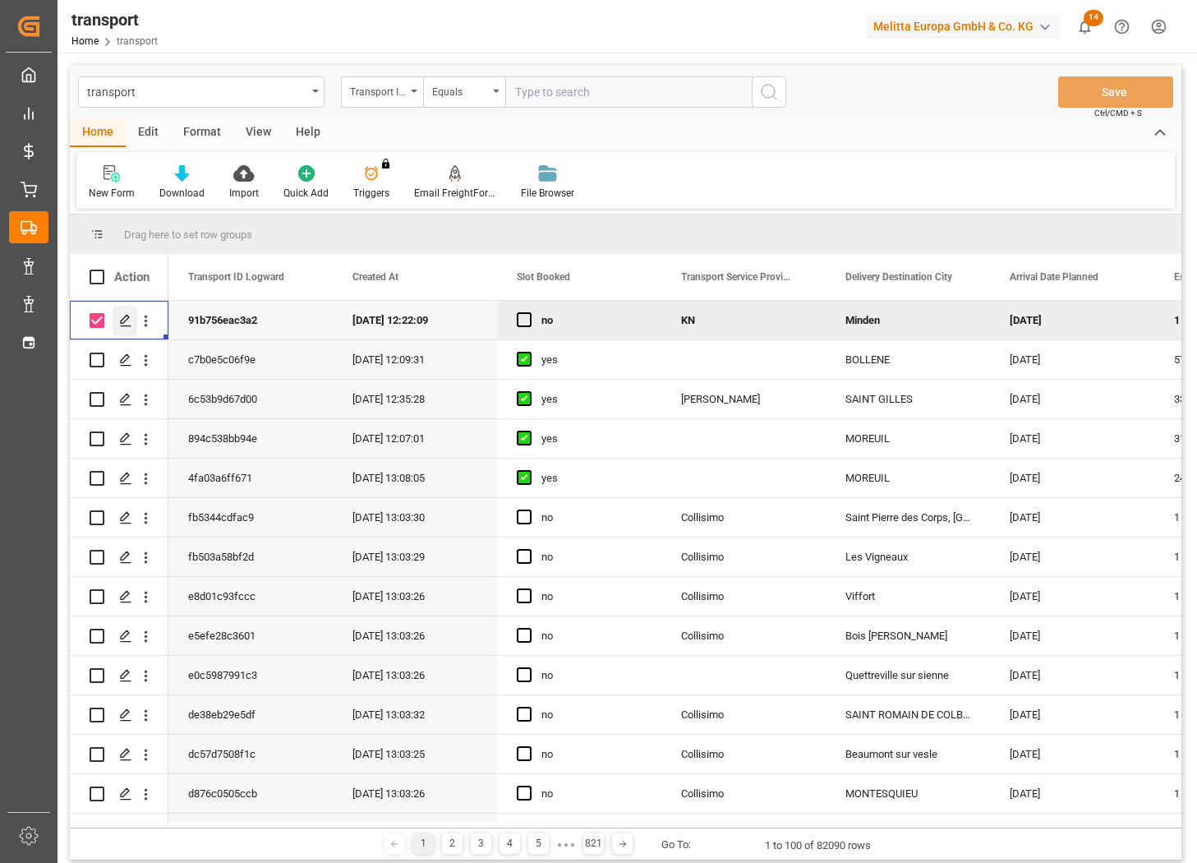
click at [126, 320] on polygon "Press SPACE to deselect this row." at bounding box center [125, 320] width 8 height 8
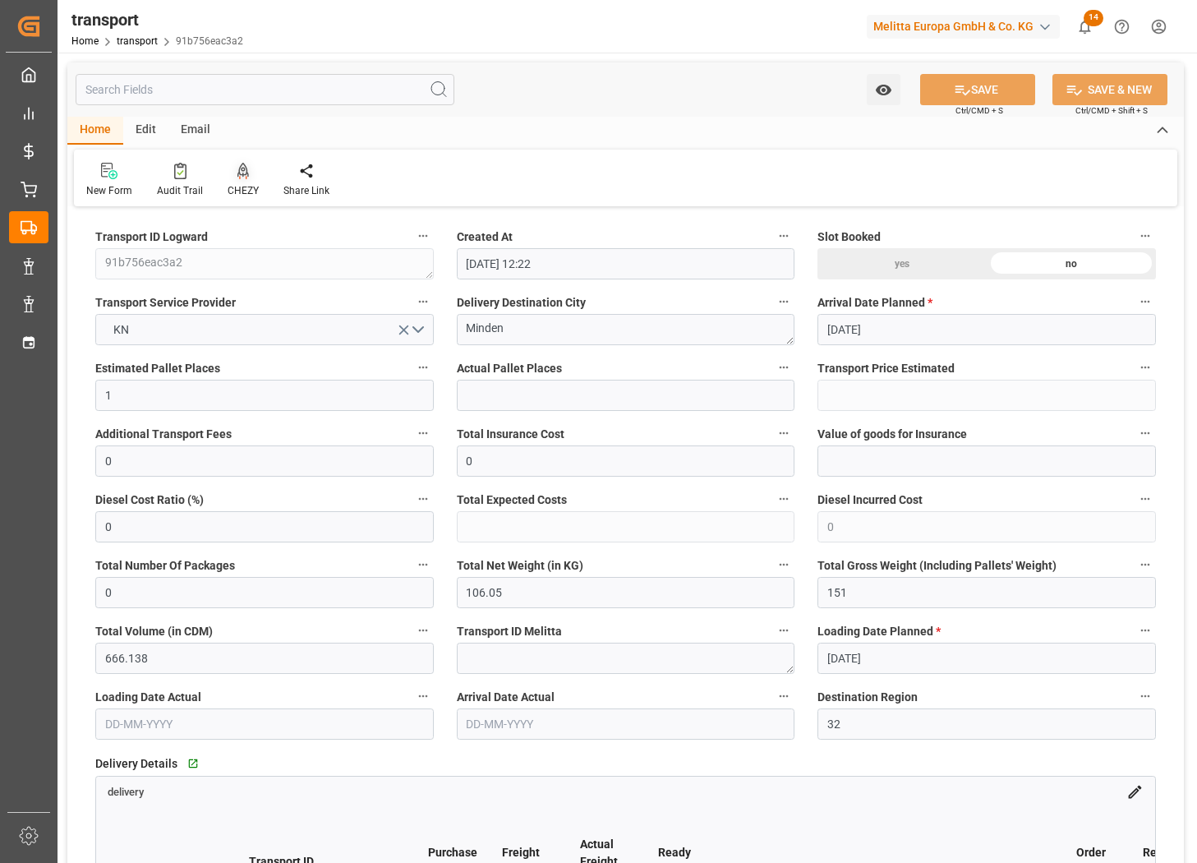
click at [250, 187] on div "CHEZY" at bounding box center [243, 190] width 31 height 15
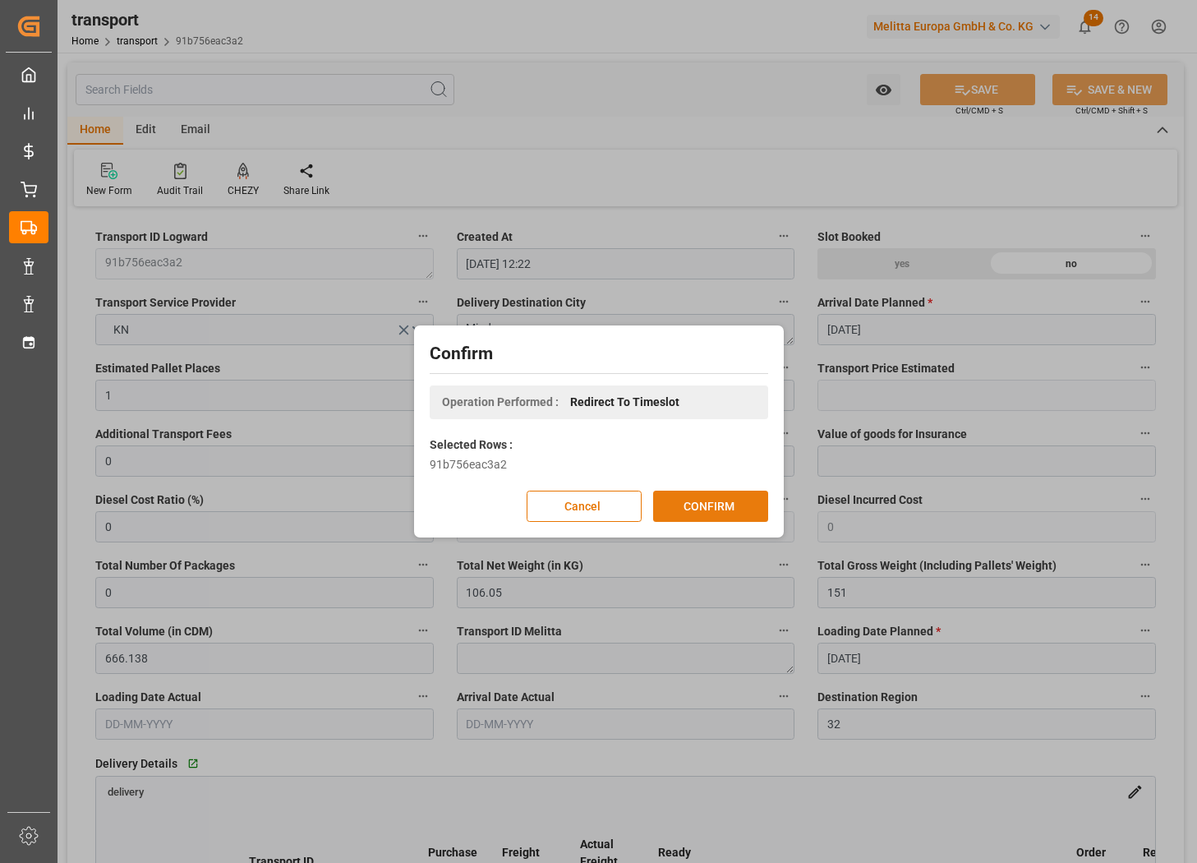
click at [682, 501] on button "CONFIRM" at bounding box center [710, 506] width 115 height 31
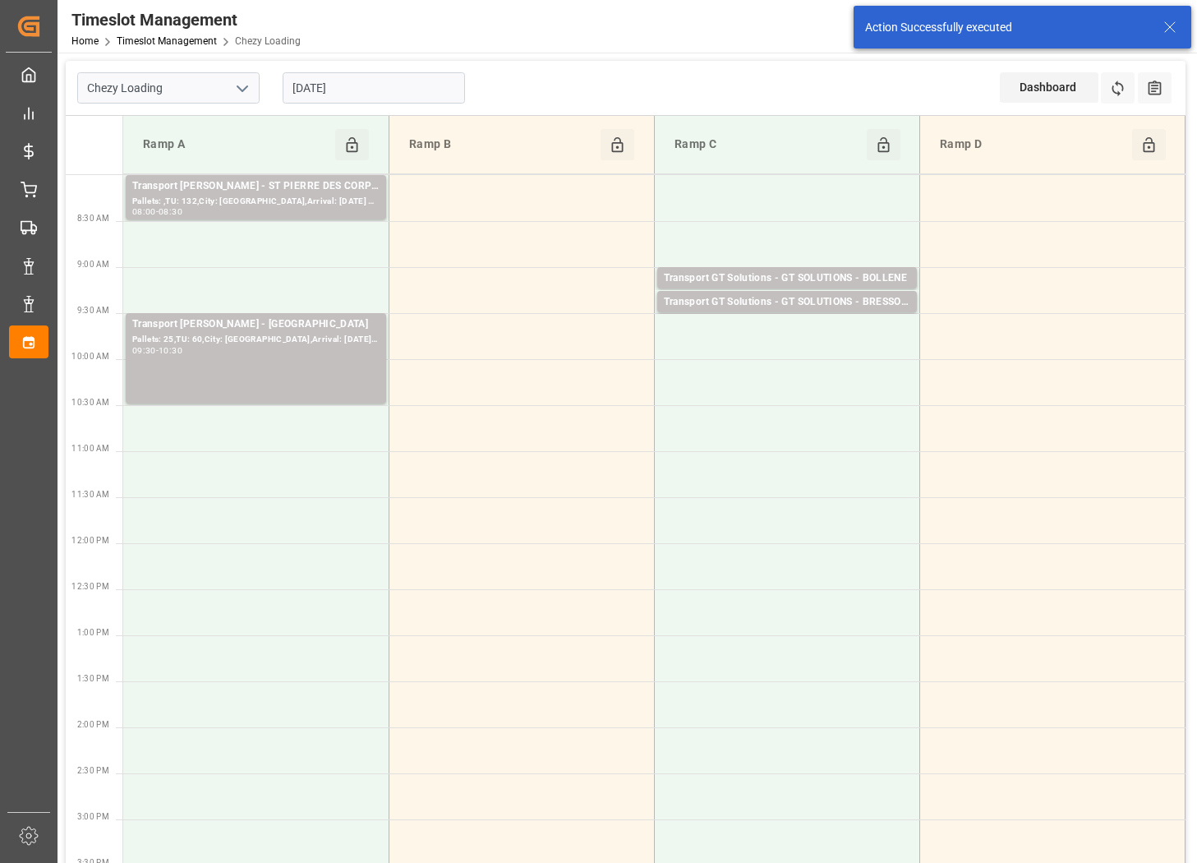
click at [418, 88] on input "[DATE]" at bounding box center [374, 87] width 182 height 31
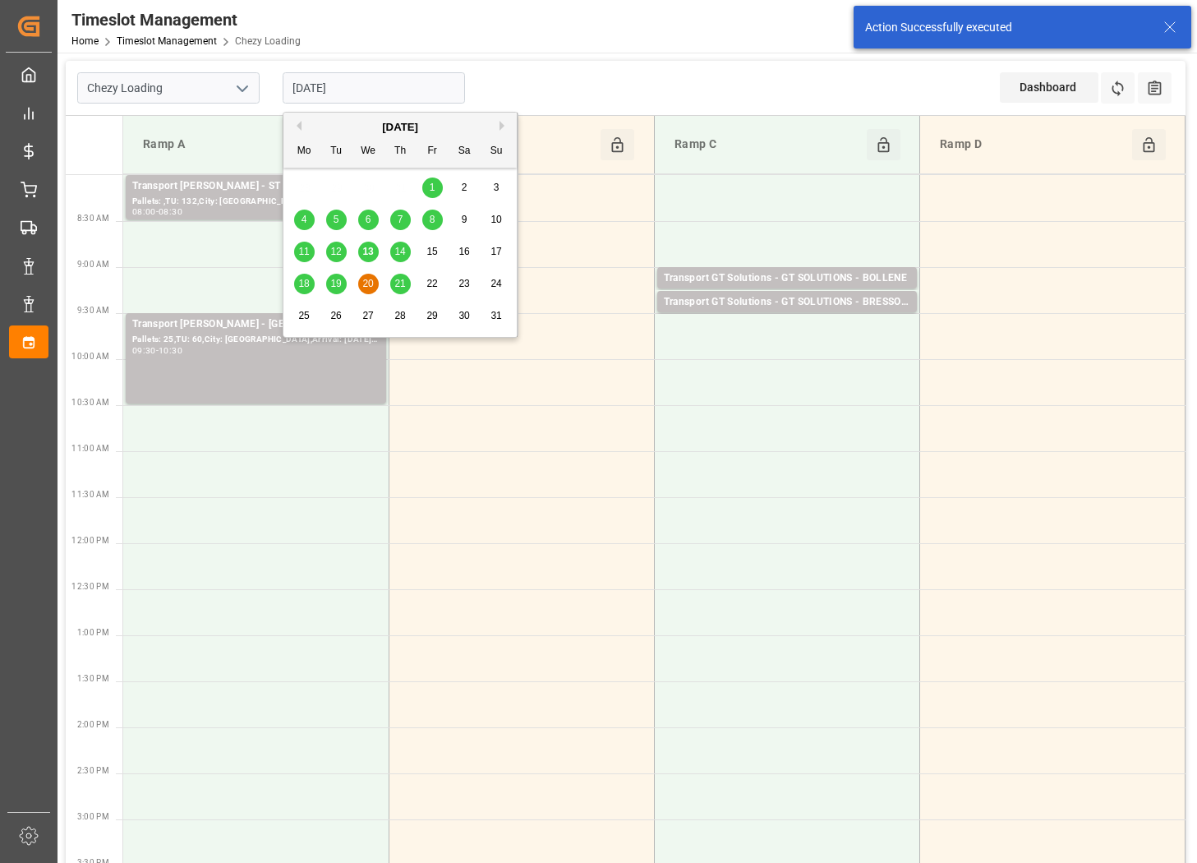
click at [310, 283] on div "18" at bounding box center [304, 284] width 21 height 20
type input "[DATE]"
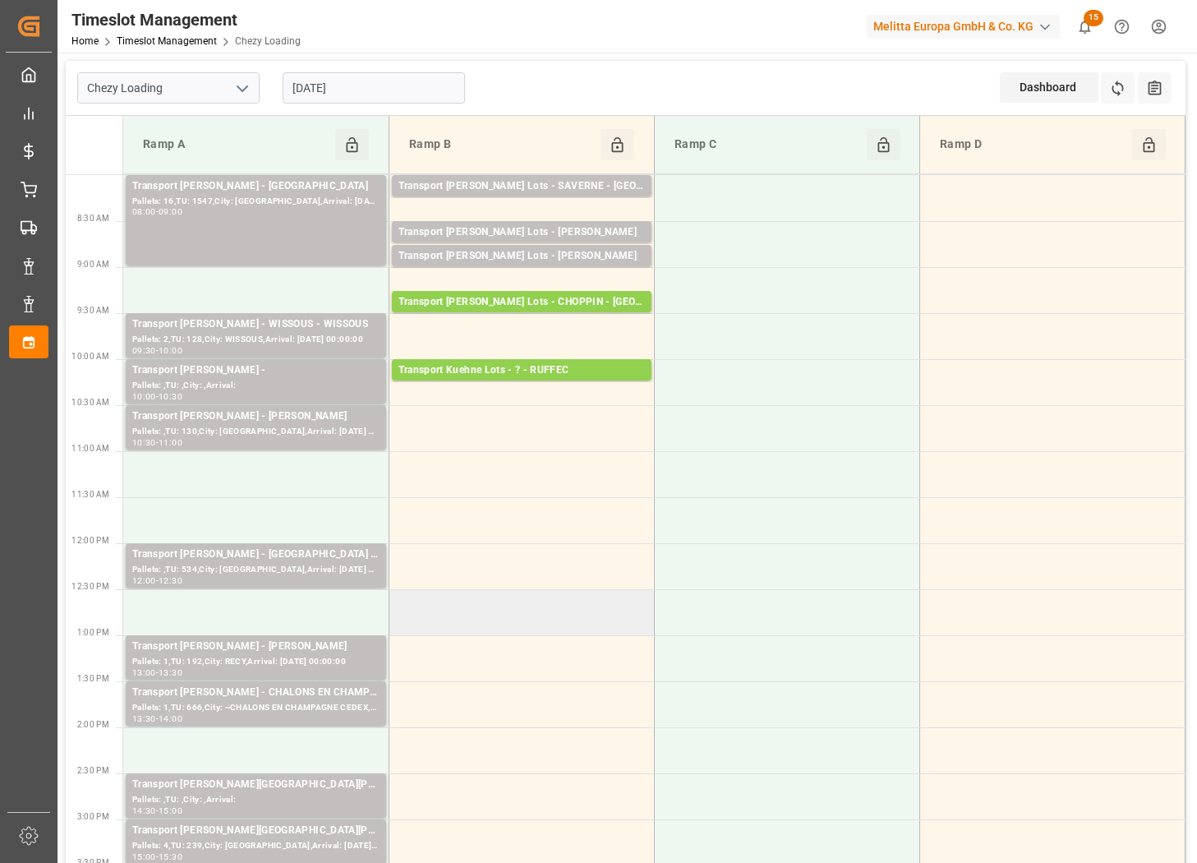
click at [547, 602] on td at bounding box center [521, 612] width 265 height 46
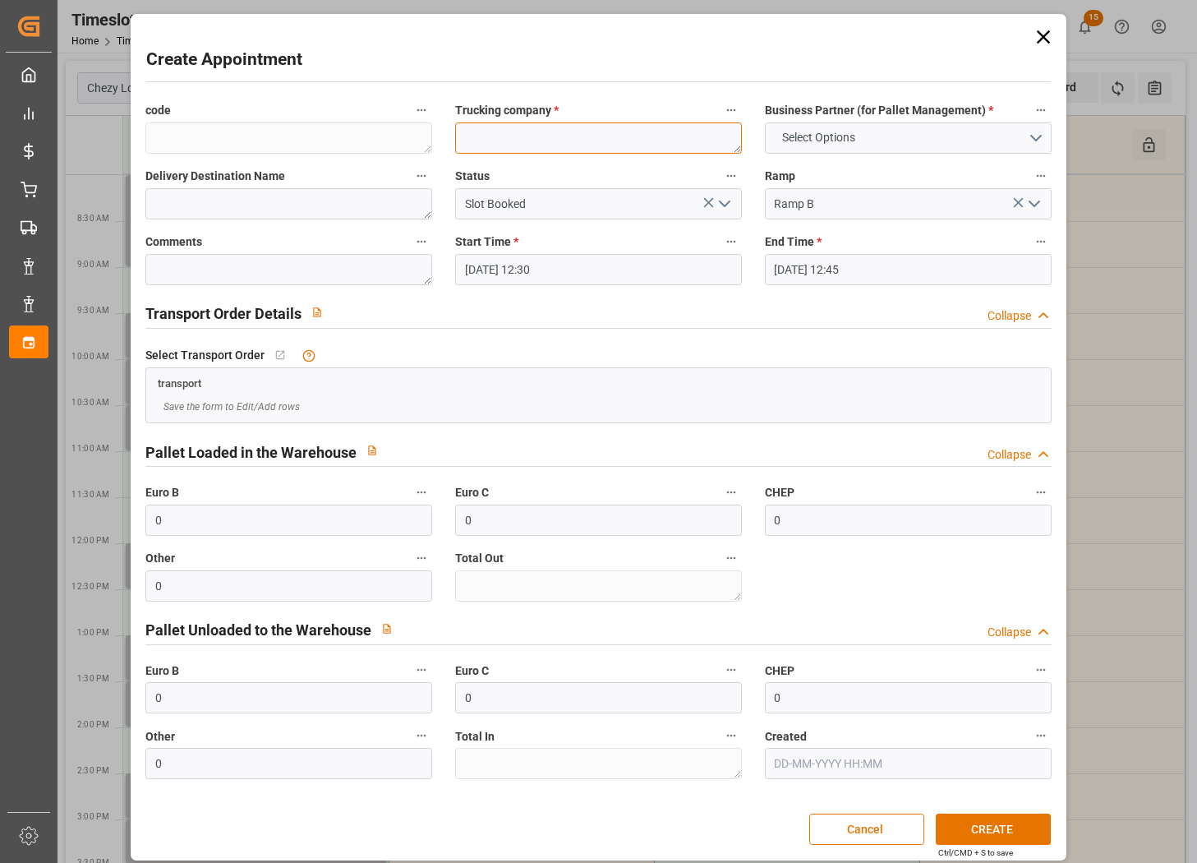
click at [577, 148] on textarea at bounding box center [598, 137] width 287 height 31
click at [807, 145] on span "Select Options" at bounding box center [819, 137] width 90 height 17
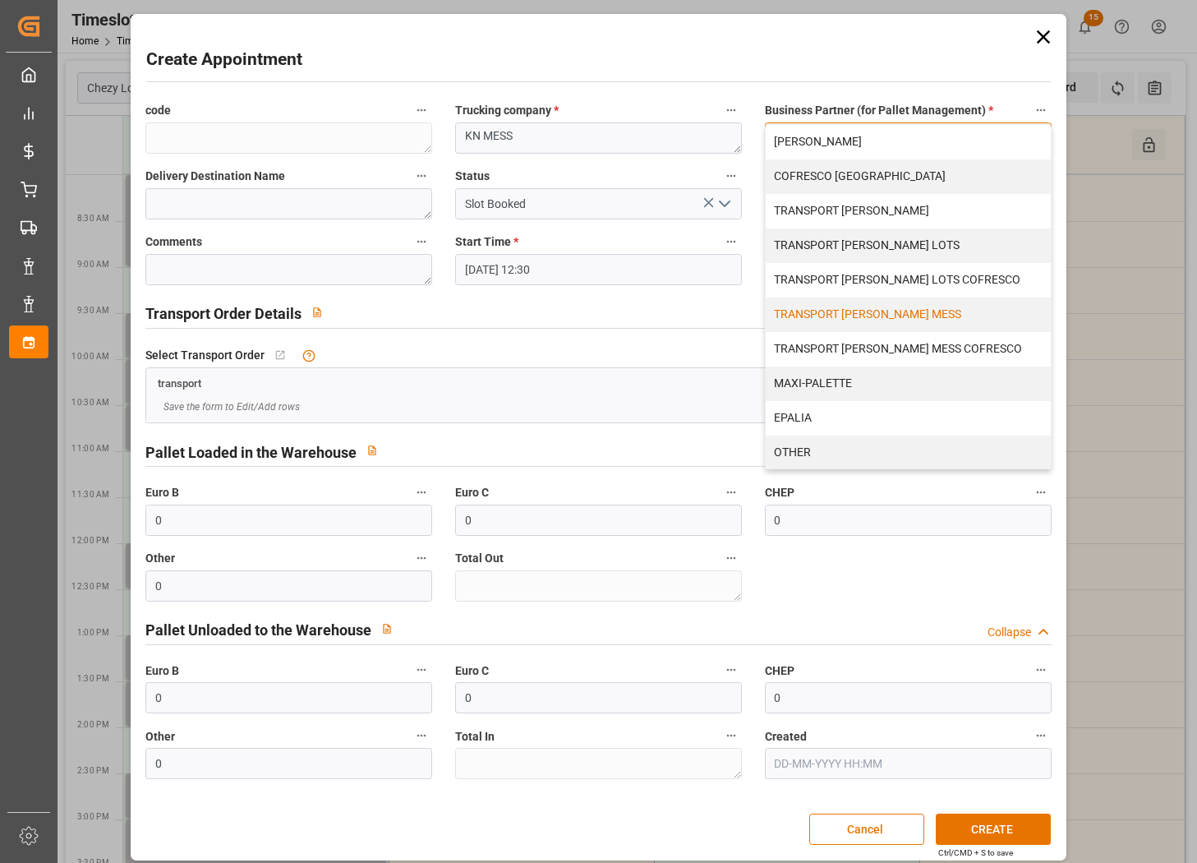
click at [806, 316] on div "TRANSPORT KUEHNE MESS" at bounding box center [908, 314] width 285 height 35
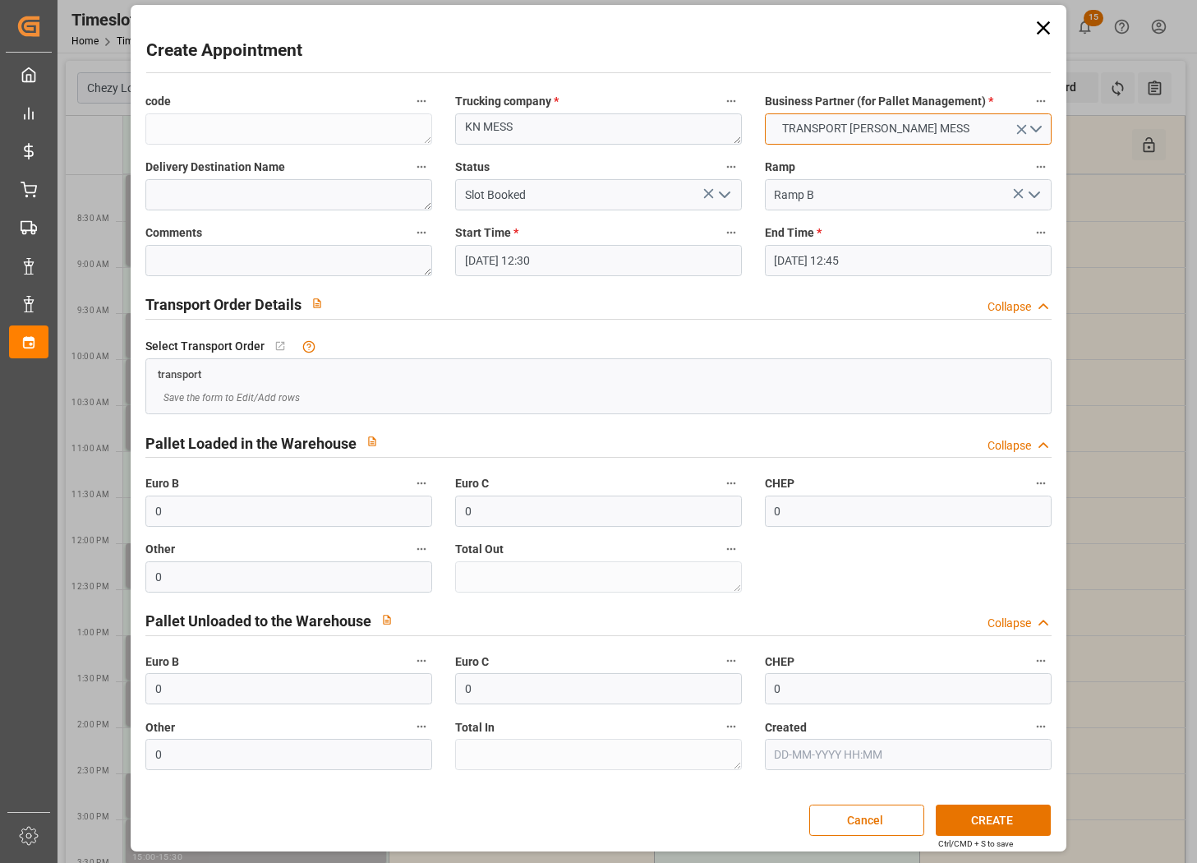
scroll to position [12, 0]
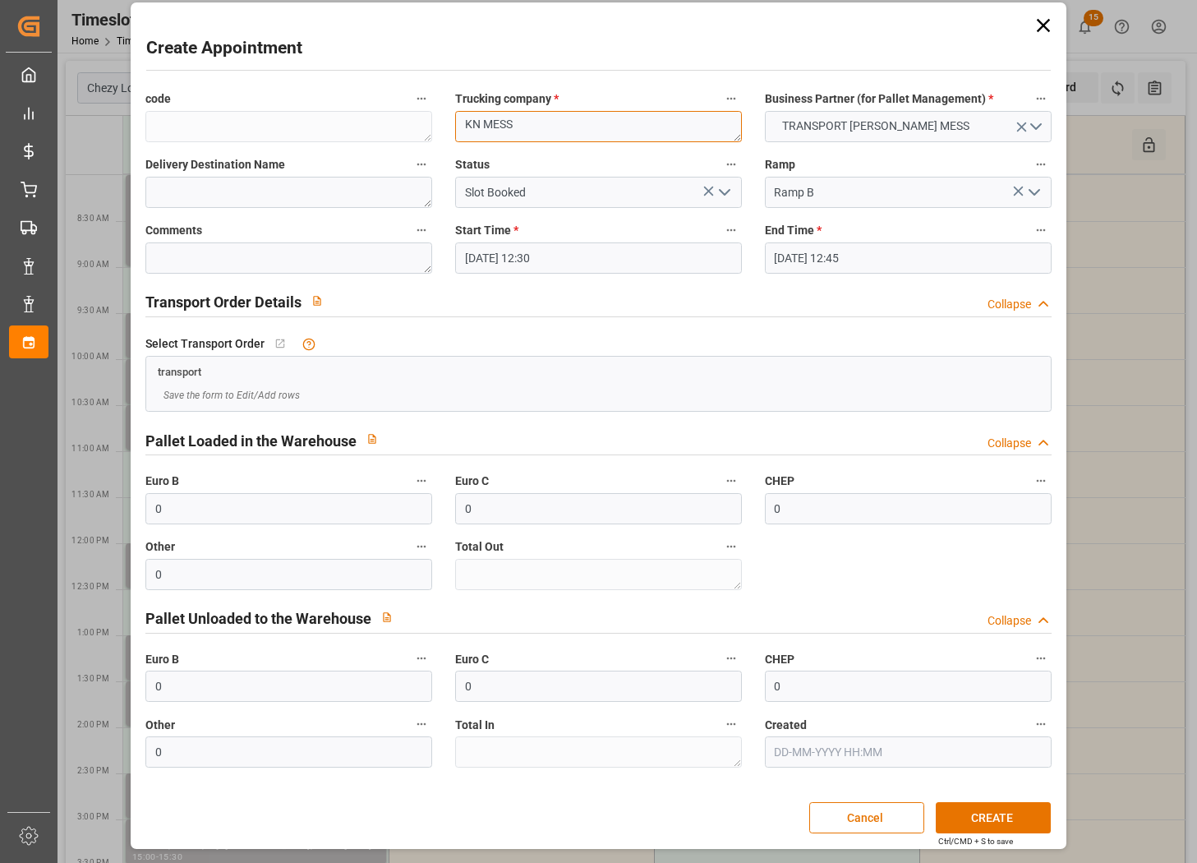
click at [536, 128] on textarea "KN MESS" at bounding box center [598, 126] width 287 height 31
click at [536, 128] on textarea "KN MESS 800002301 mINDEN" at bounding box center [598, 126] width 287 height 31
type textarea "KN MESS 80002301 mINDEN"
click at [977, 819] on button "CREATE" at bounding box center [993, 817] width 115 height 31
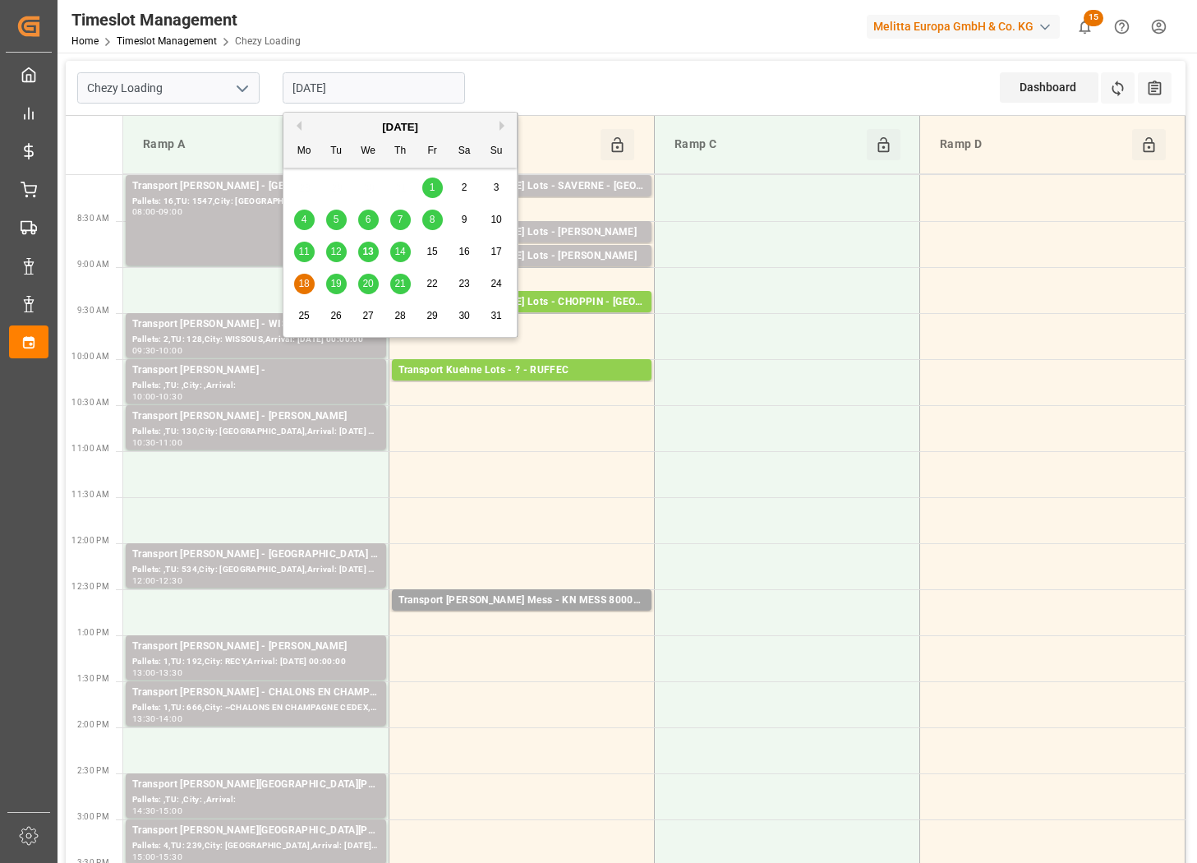
click at [404, 86] on input "[DATE]" at bounding box center [374, 87] width 182 height 31
click at [391, 249] on div "14" at bounding box center [400, 252] width 21 height 20
type input "[DATE]"
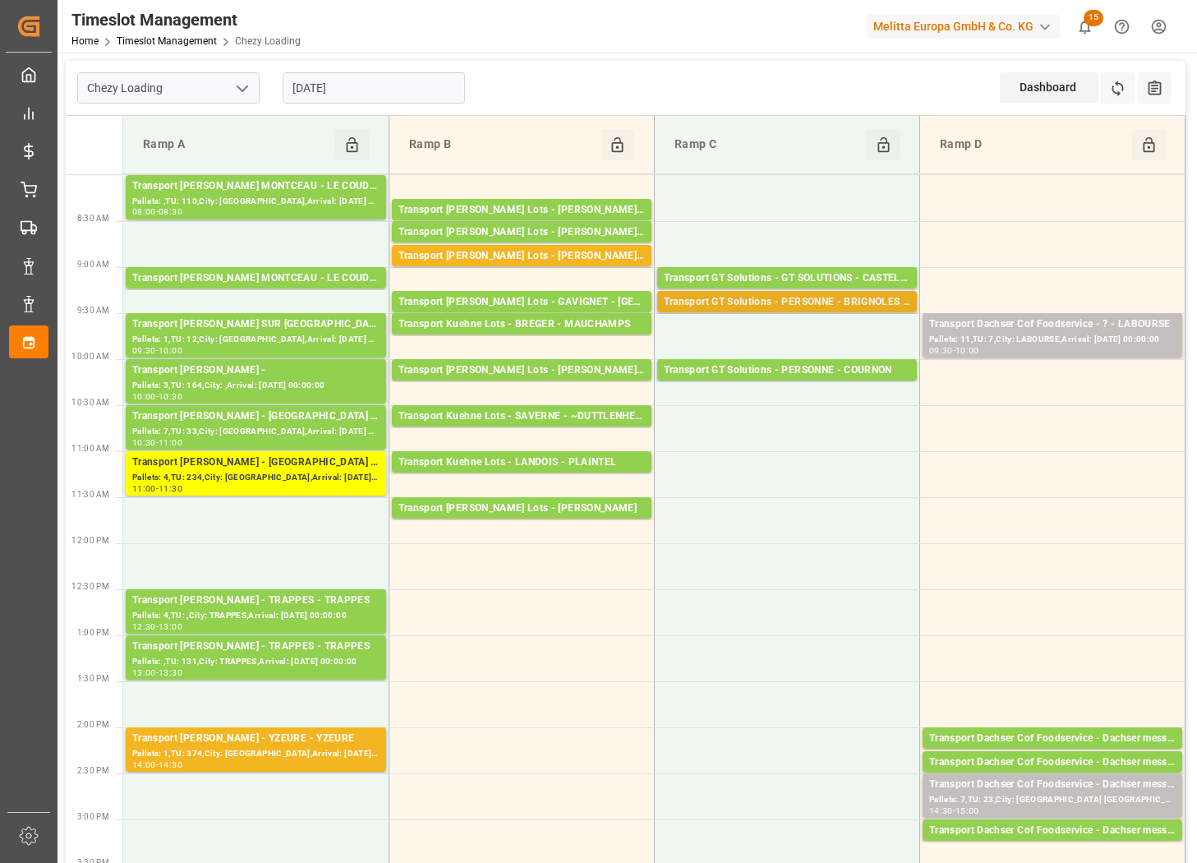
click at [707, 303] on div "Transport GT Solutions - PERSONNE - BRIGNOLES CEDEX" at bounding box center [787, 302] width 247 height 16
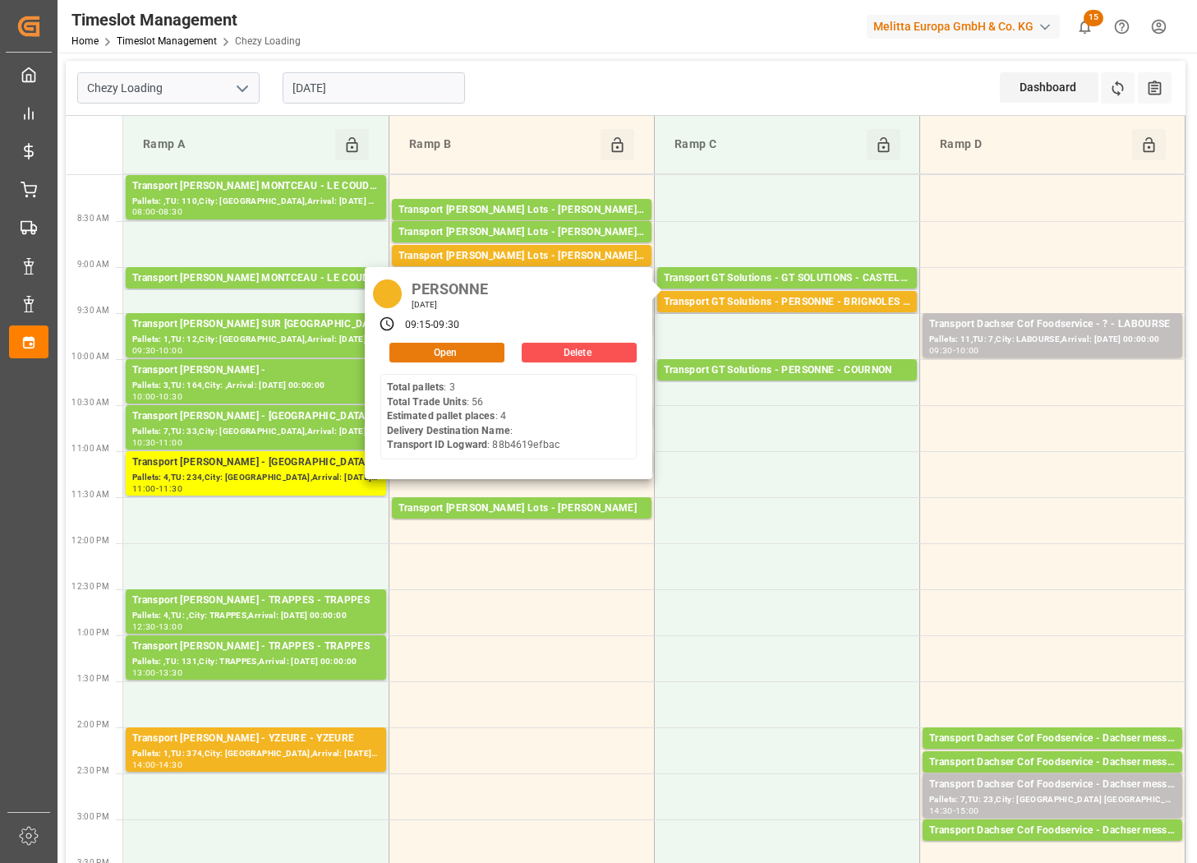
click at [479, 346] on button "Open" at bounding box center [447, 353] width 115 height 20
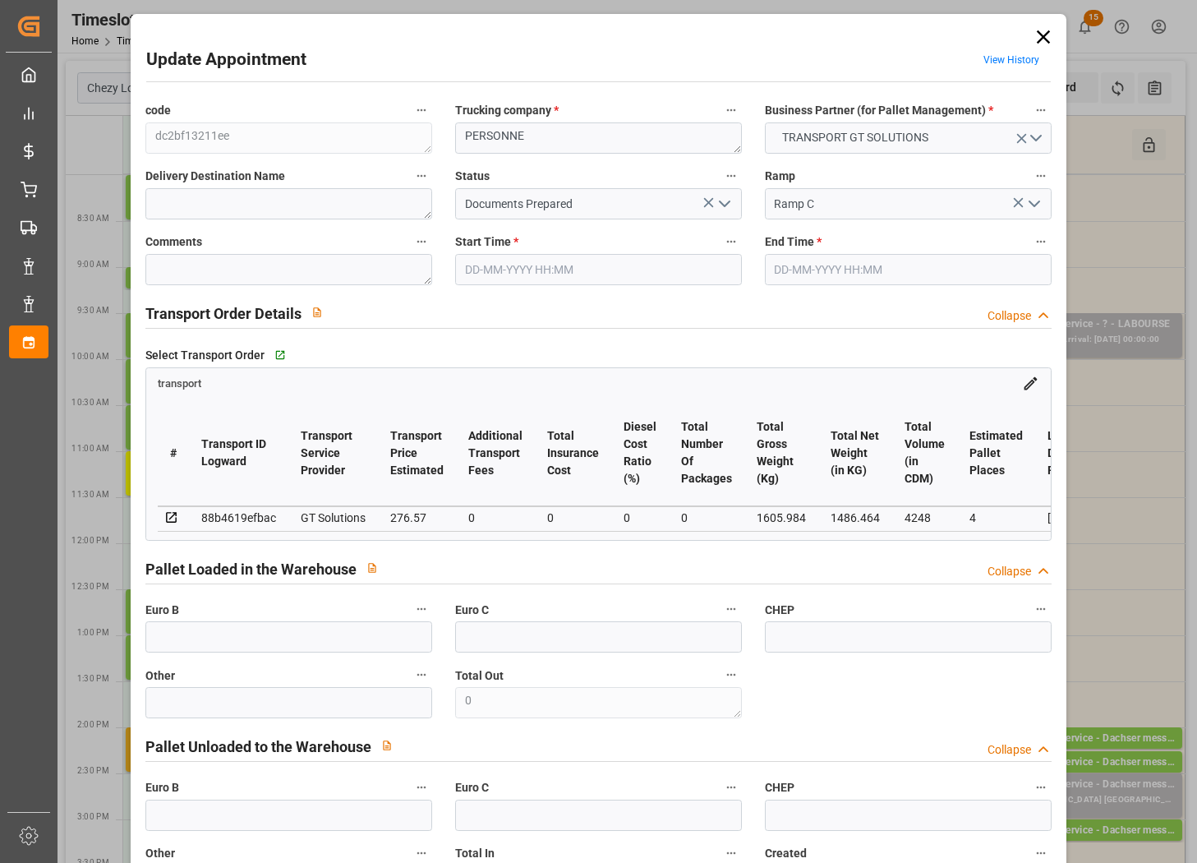
type input "14-08-2025 09:15"
type input "14-08-2025 09:30"
type input "13-08-2025 12:09"
type input "13-08-2025 11:50"
type input "[DATE]"
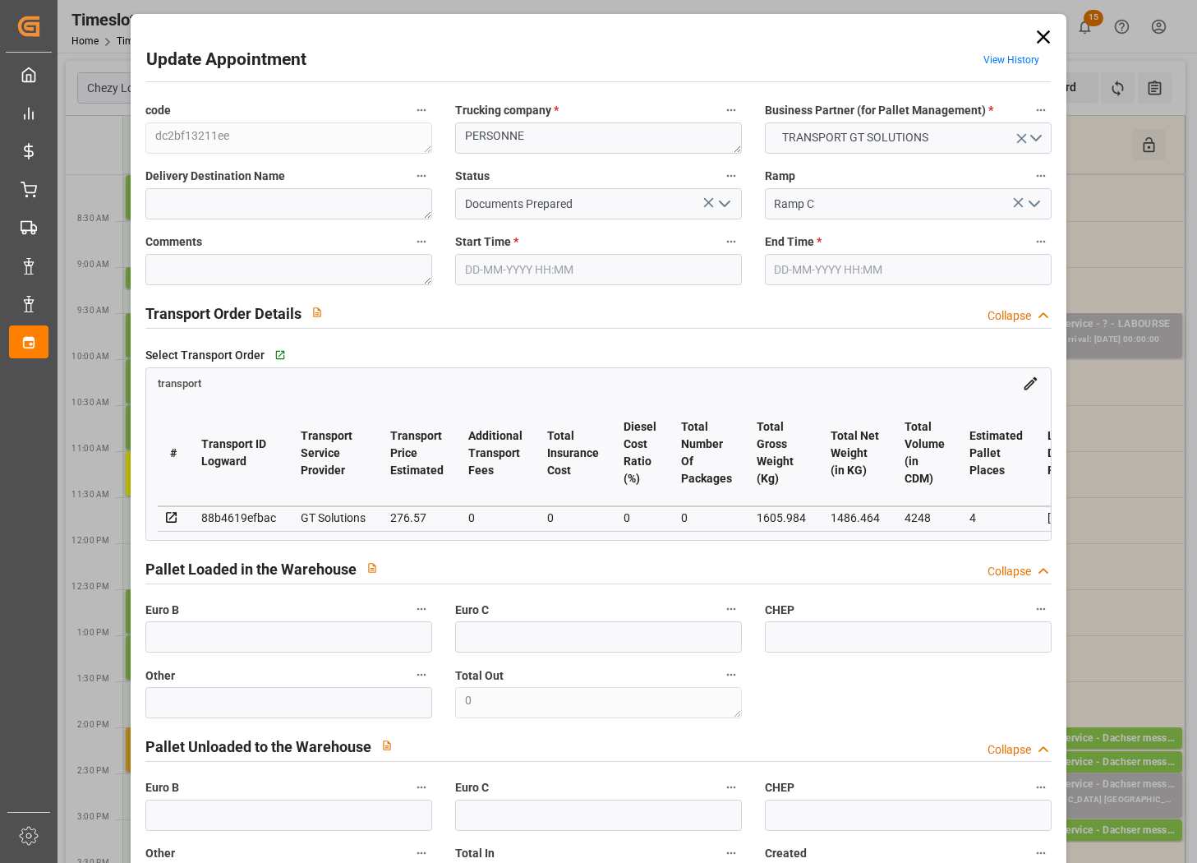
type input "[DATE]"
click at [722, 205] on polyline "open menu" at bounding box center [725, 203] width 10 height 5
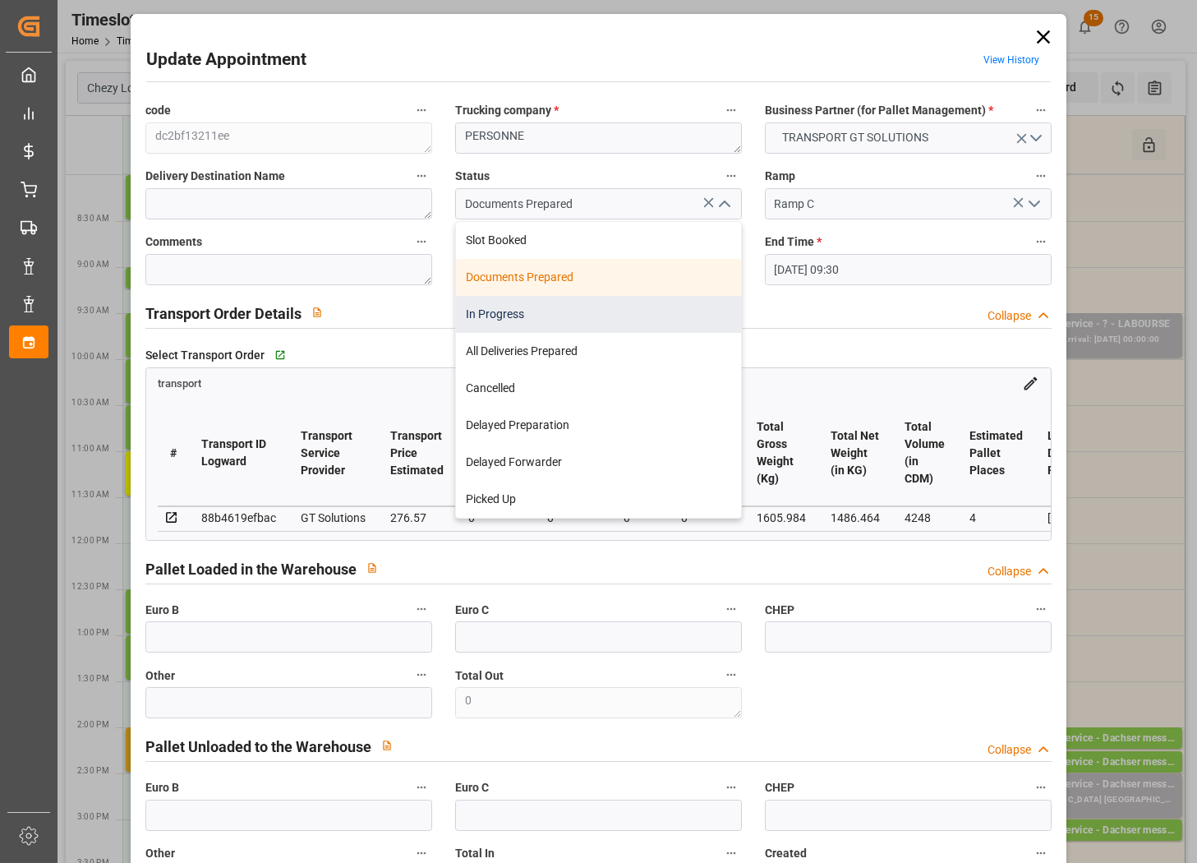
click at [657, 302] on div "In Progress" at bounding box center [598, 314] width 285 height 37
type input "In Progress"
